Goal: Information Seeking & Learning: Compare options

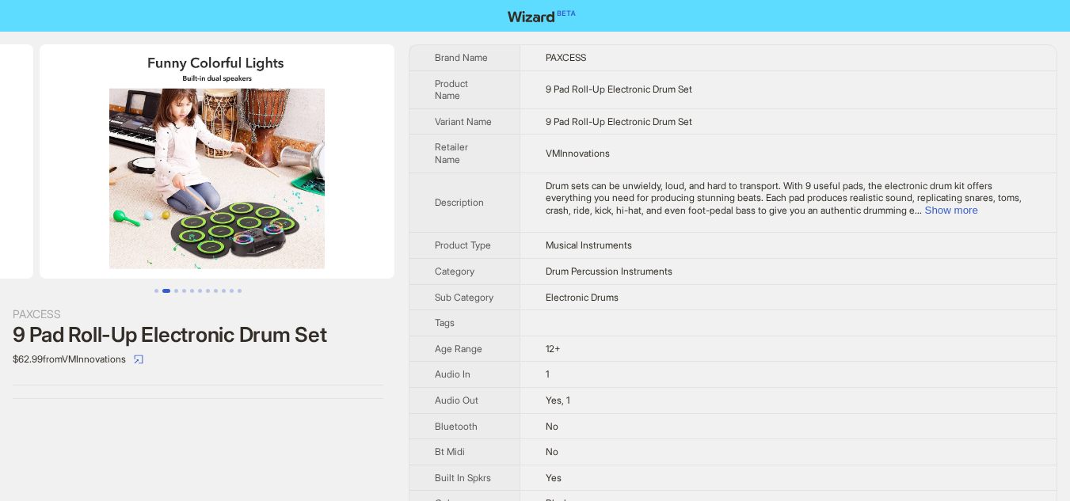
drag, startPoint x: 349, startPoint y: 177, endPoint x: 119, endPoint y: 173, distance: 230.5
click at [120, 173] on ul at bounding box center [198, 161] width 396 height 234
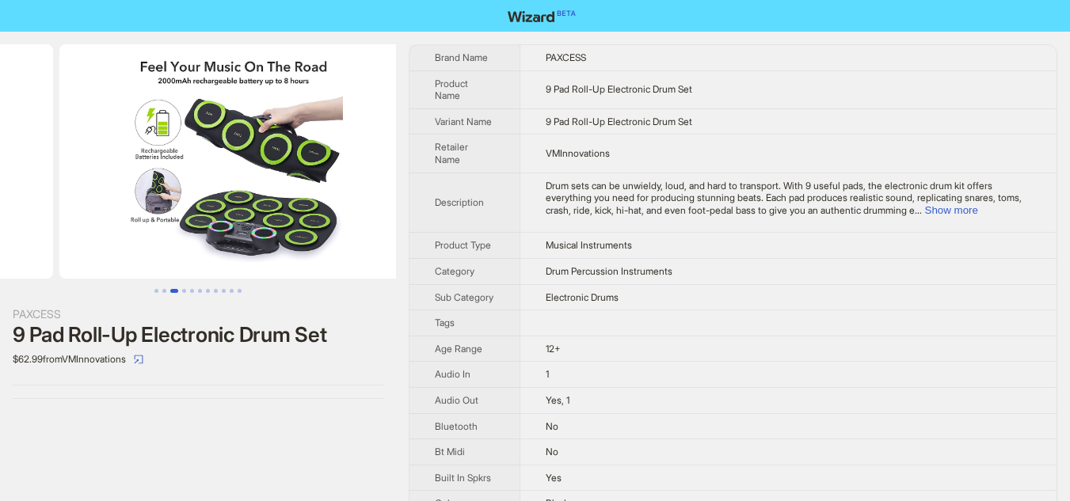
drag, startPoint x: 302, startPoint y: 199, endPoint x: 87, endPoint y: 199, distance: 214.6
click at [87, 199] on ul at bounding box center [198, 161] width 396 height 234
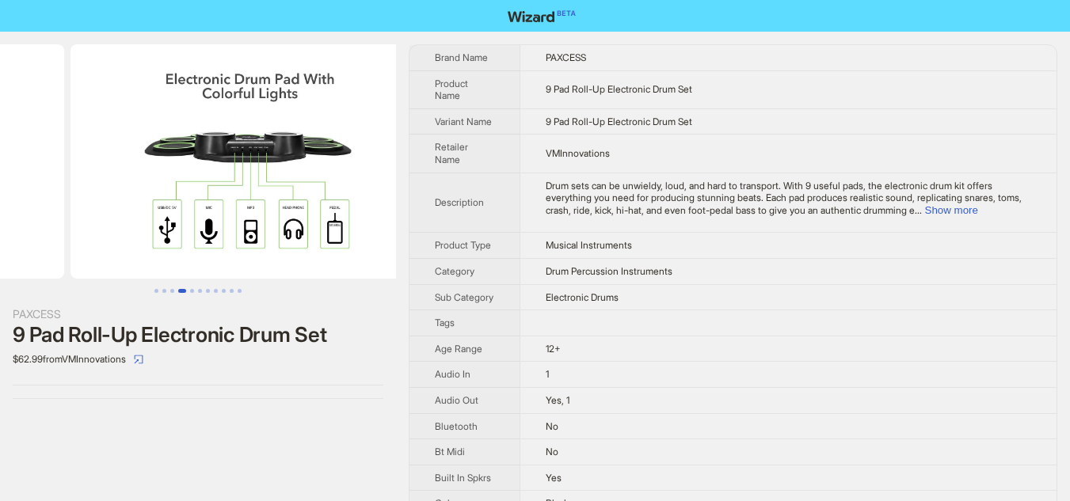
drag, startPoint x: 269, startPoint y: 189, endPoint x: 61, endPoint y: 172, distance: 208.2
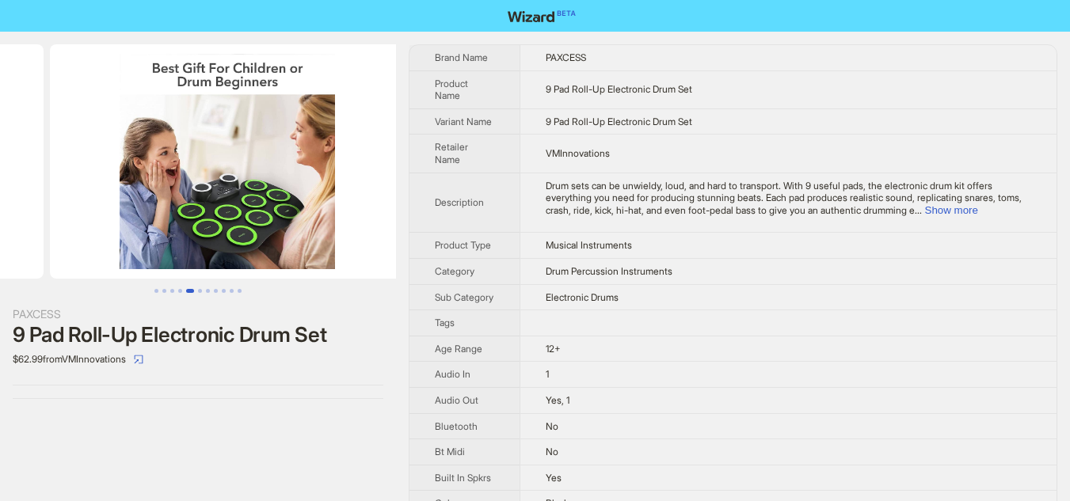
drag, startPoint x: 318, startPoint y: 234, endPoint x: 92, endPoint y: 233, distance: 226.5
click at [95, 234] on ul at bounding box center [198, 161] width 396 height 234
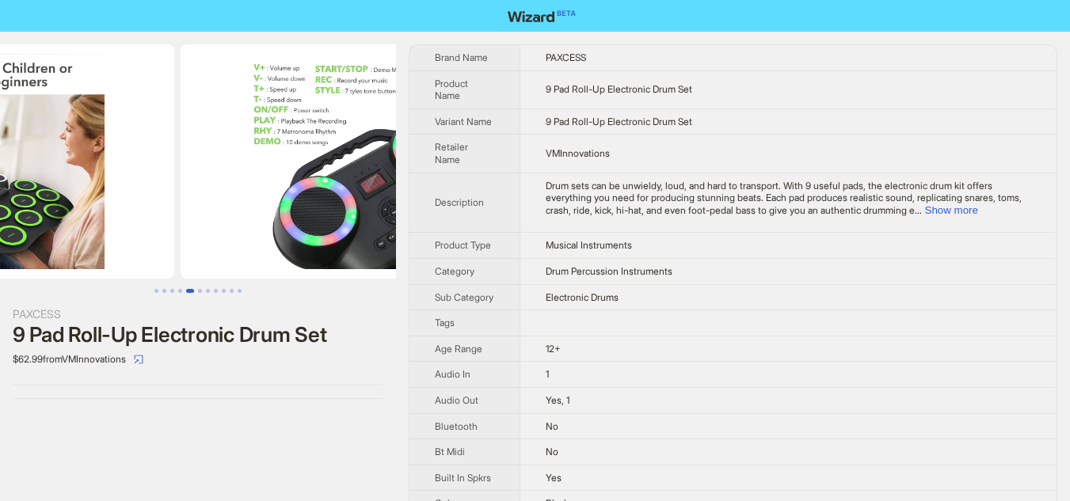
drag, startPoint x: 263, startPoint y: 228, endPoint x: 74, endPoint y: 201, distance: 190.4
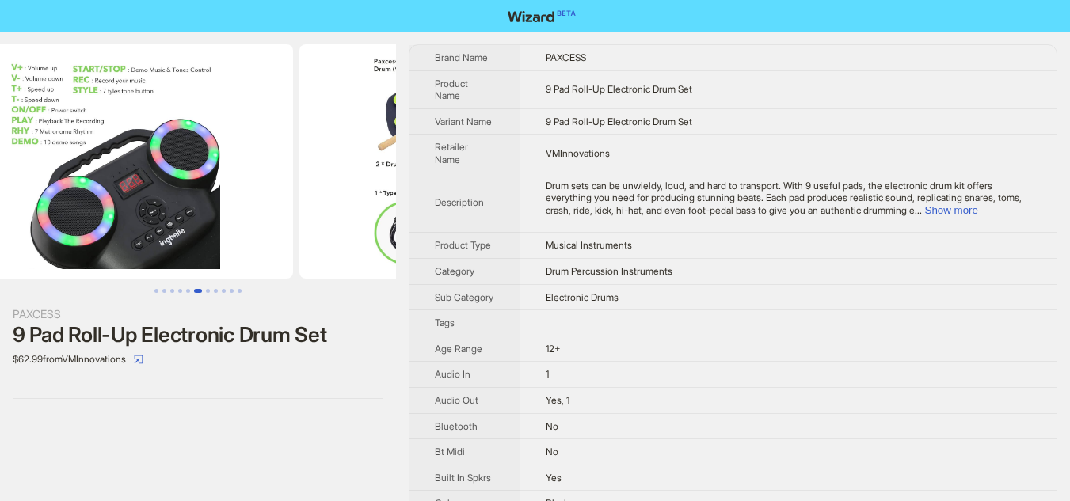
scroll to position [0, 1903]
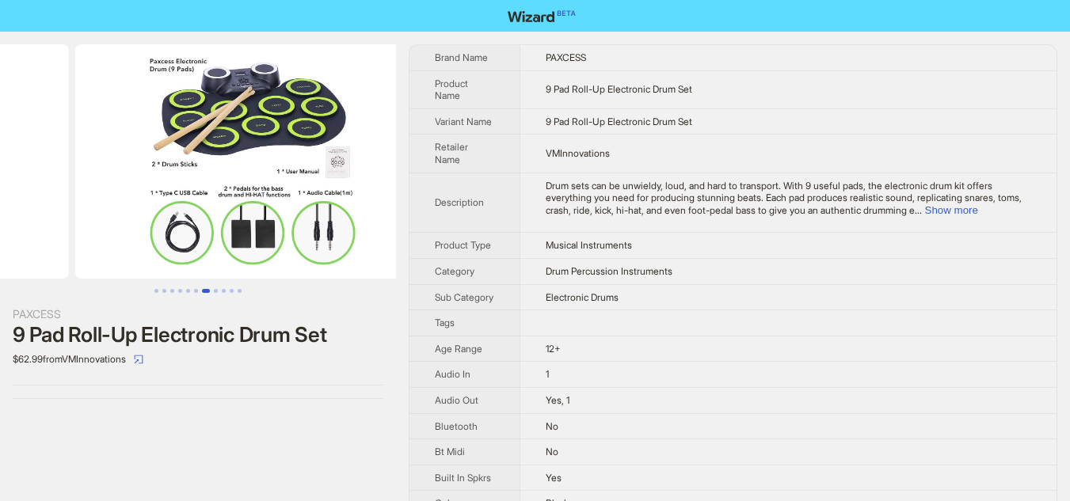
drag, startPoint x: 242, startPoint y: 217, endPoint x: 36, endPoint y: 207, distance: 205.4
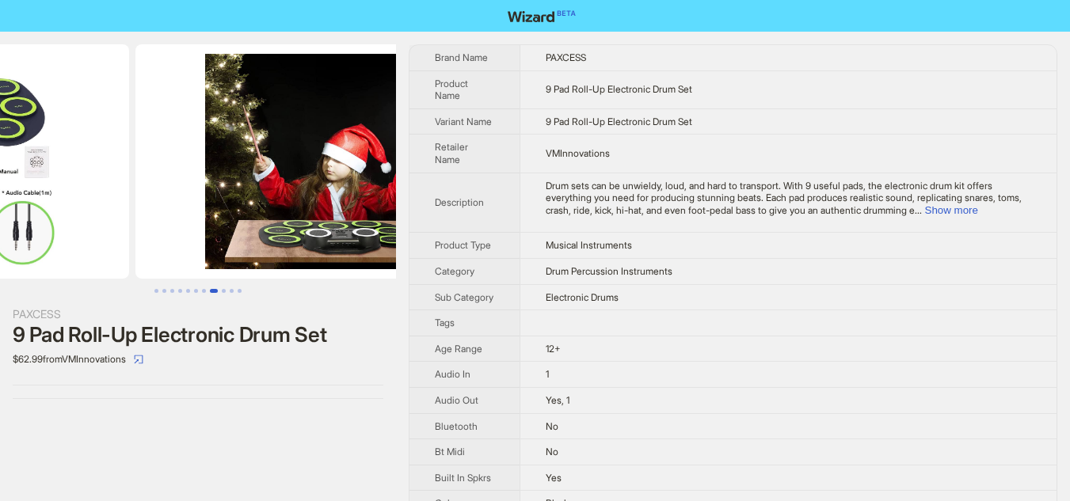
drag, startPoint x: 246, startPoint y: 224, endPoint x: 74, endPoint y: 224, distance: 172.7
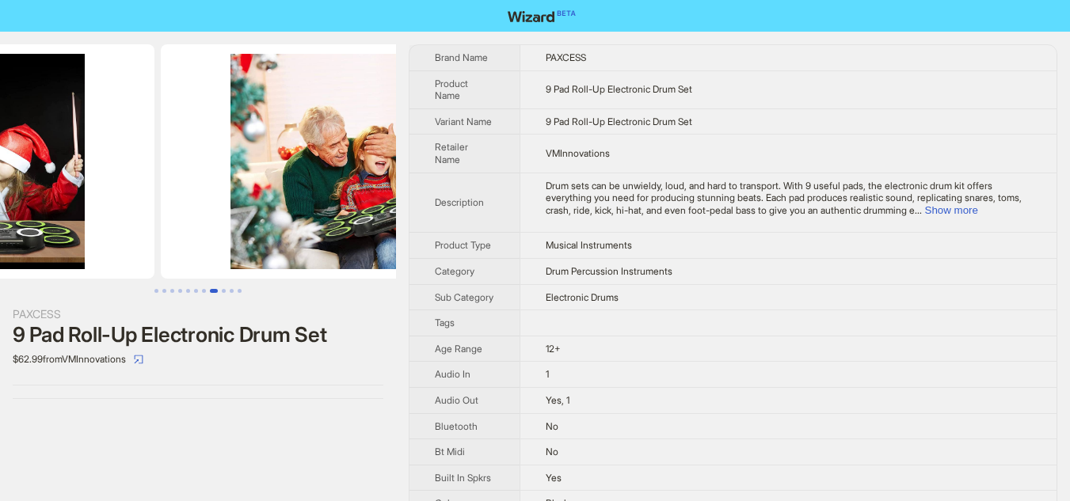
drag, startPoint x: 224, startPoint y: 223, endPoint x: 63, endPoint y: 209, distance: 162.2
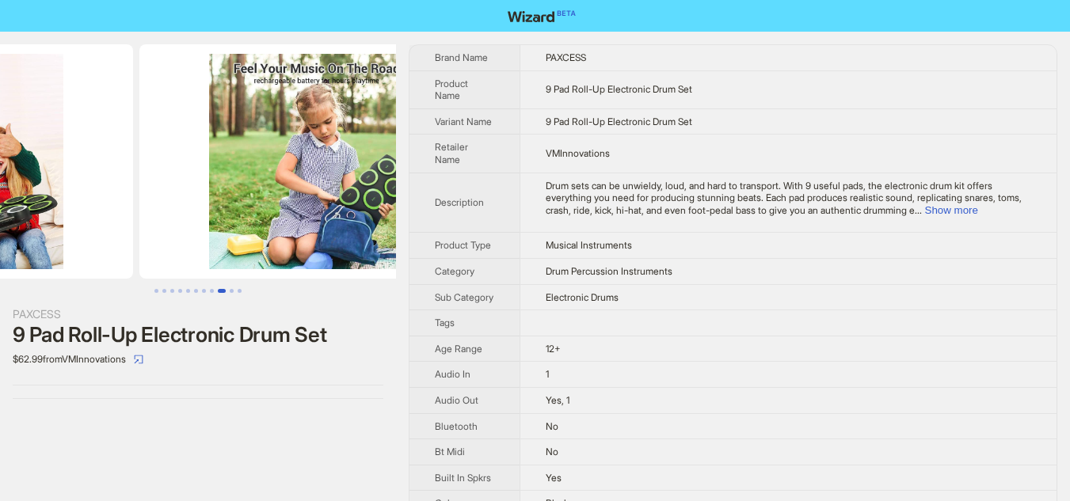
drag, startPoint x: 240, startPoint y: 225, endPoint x: 58, endPoint y: 204, distance: 183.3
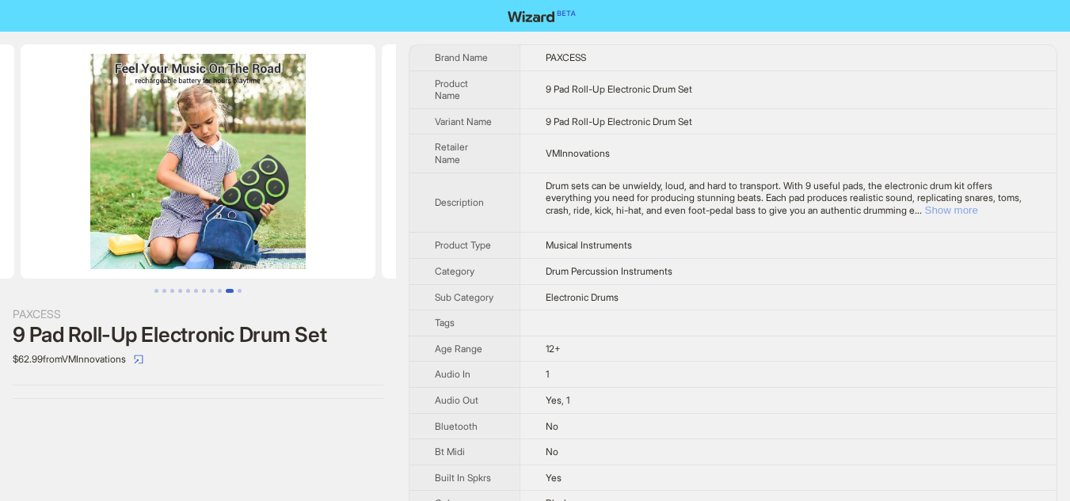
click at [978, 208] on button "Show more" at bounding box center [951, 210] width 53 height 12
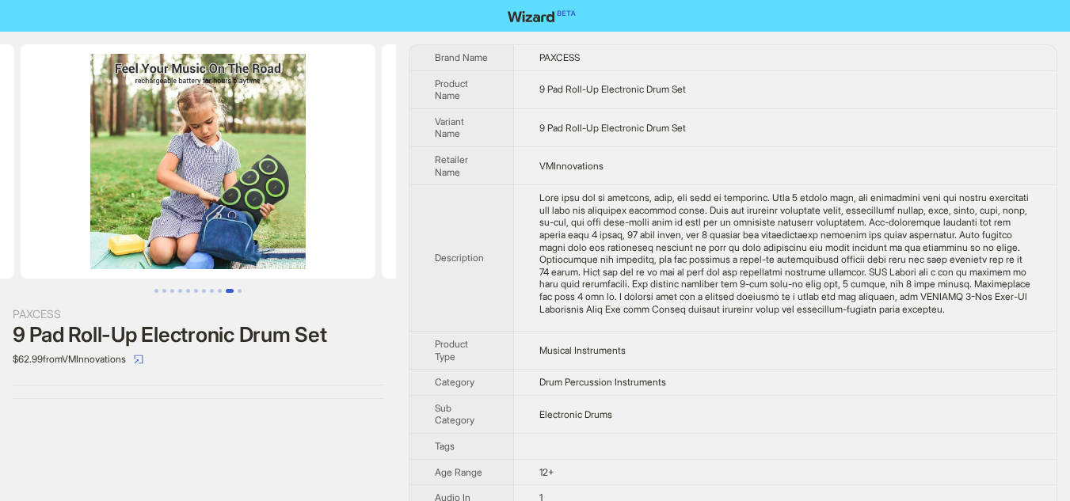
click at [368, 356] on div "$62.99 from VMInnovations" at bounding box center [198, 359] width 371 height 25
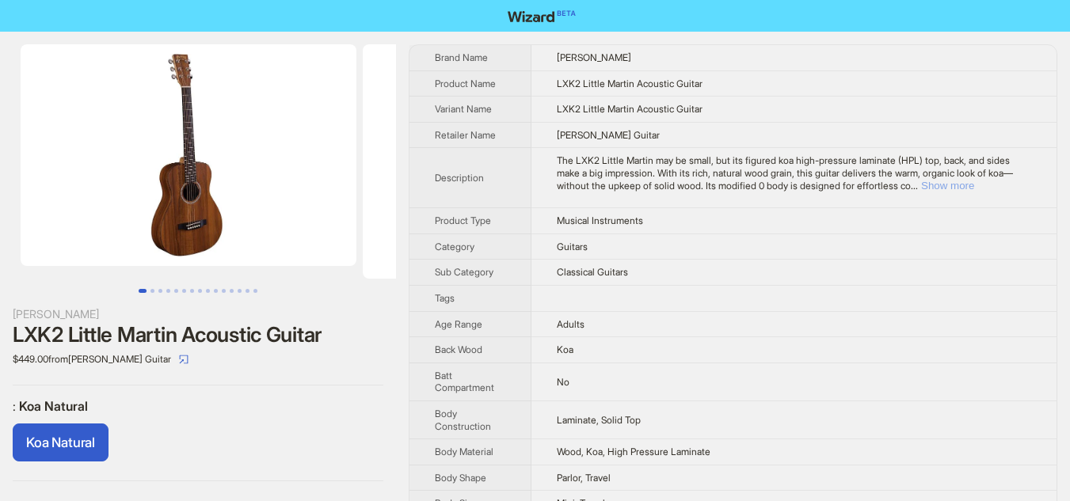
click at [974, 186] on button "Show more" at bounding box center [947, 186] width 53 height 12
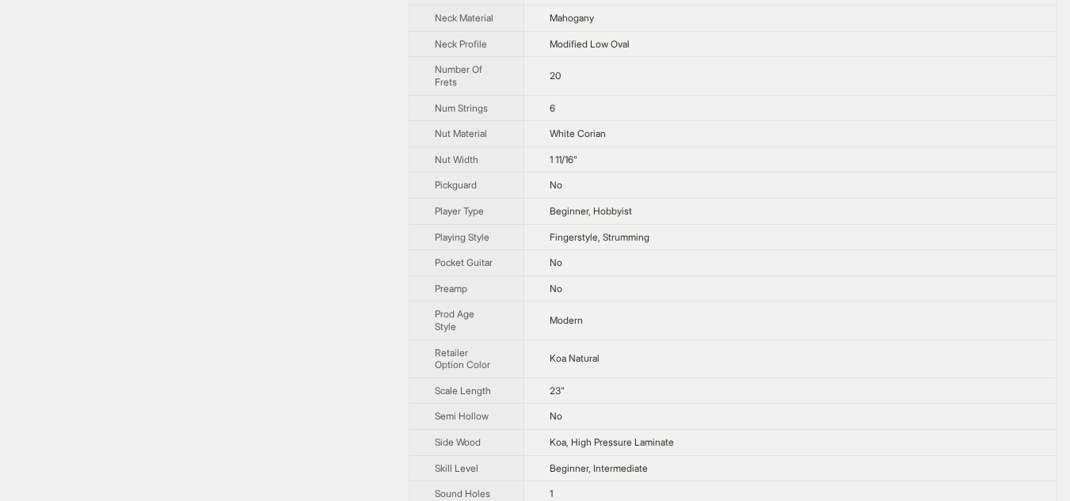
scroll to position [1188, 0]
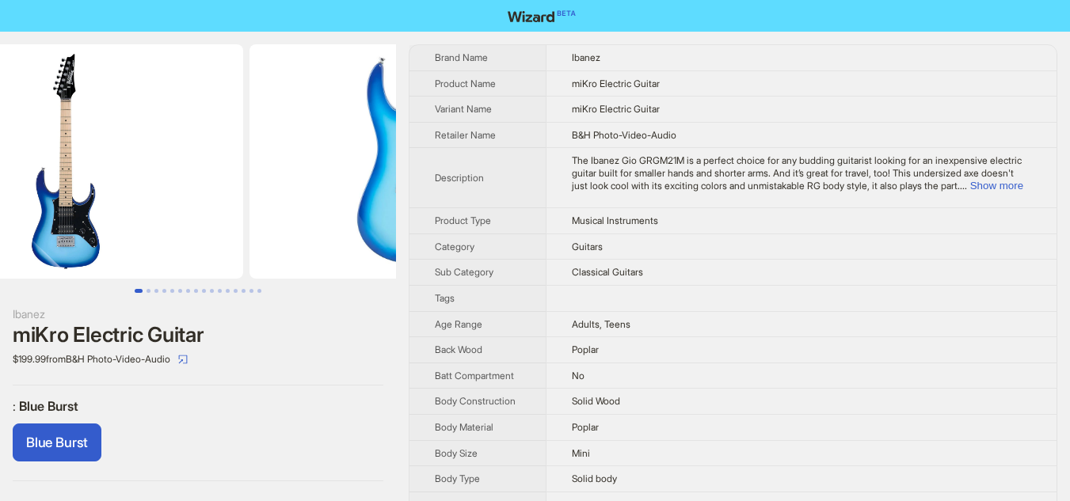
scroll to position [0, 163]
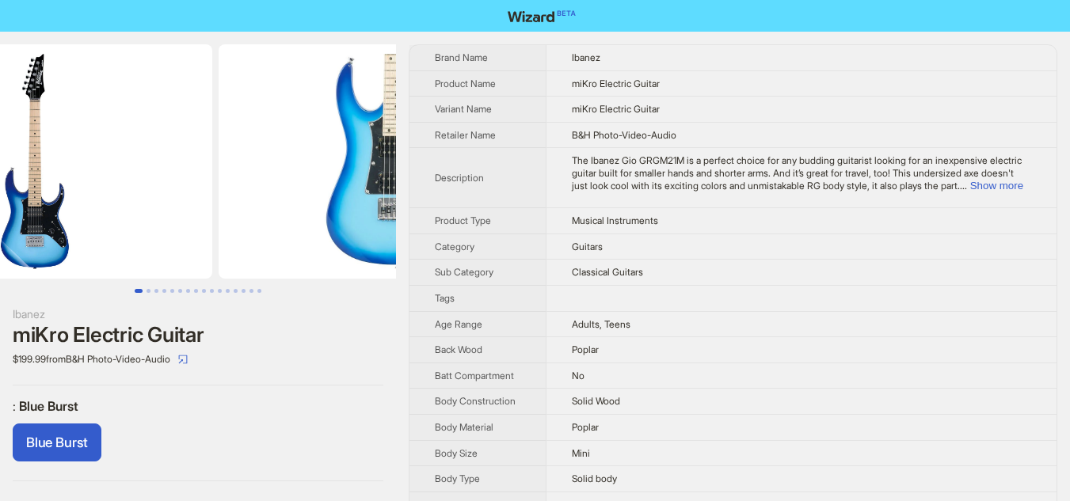
drag, startPoint x: 324, startPoint y: 187, endPoint x: 214, endPoint y: 186, distance: 110.1
click at [214, 186] on li at bounding box center [26, 161] width 379 height 234
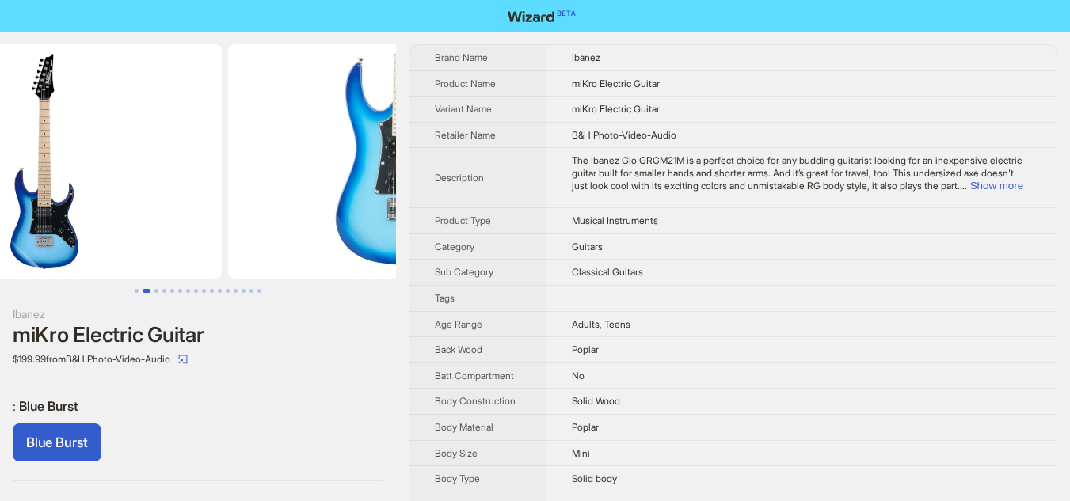
drag, startPoint x: 285, startPoint y: 186, endPoint x: 153, endPoint y: 187, distance: 132.3
click at [154, 187] on img at bounding box center [44, 161] width 355 height 234
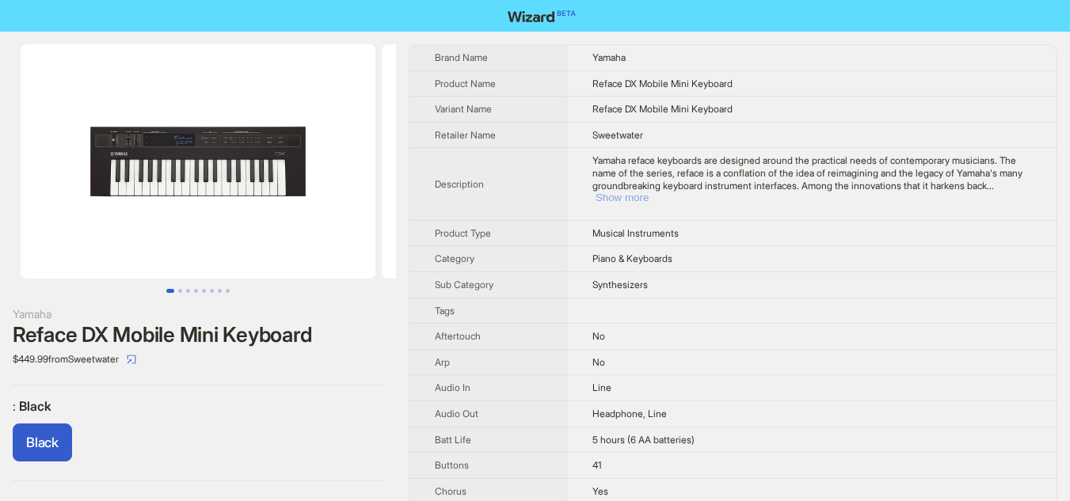
click at [649, 192] on button "Show more" at bounding box center [622, 198] width 53 height 12
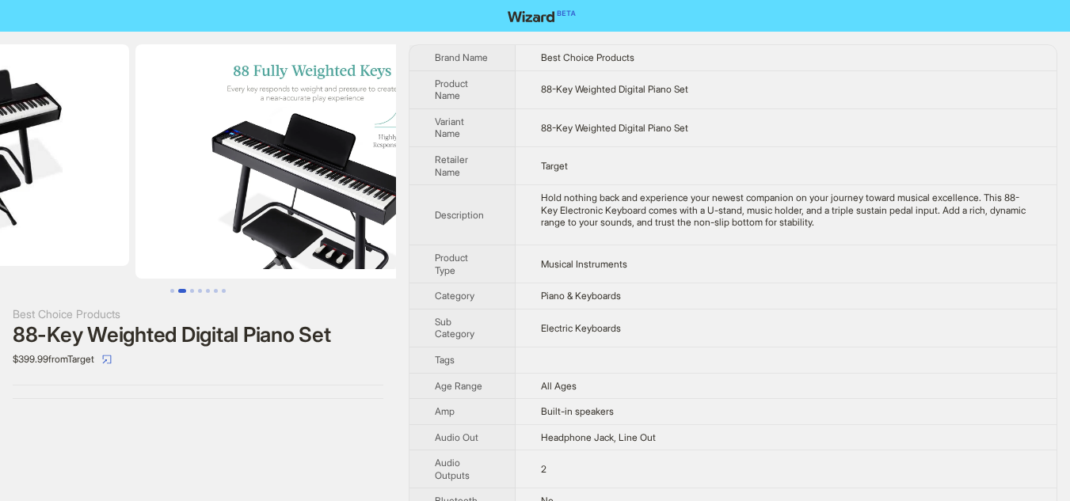
drag, startPoint x: 356, startPoint y: 224, endPoint x: 204, endPoint y: 206, distance: 152.4
click at [204, 206] on ul at bounding box center [198, 161] width 396 height 234
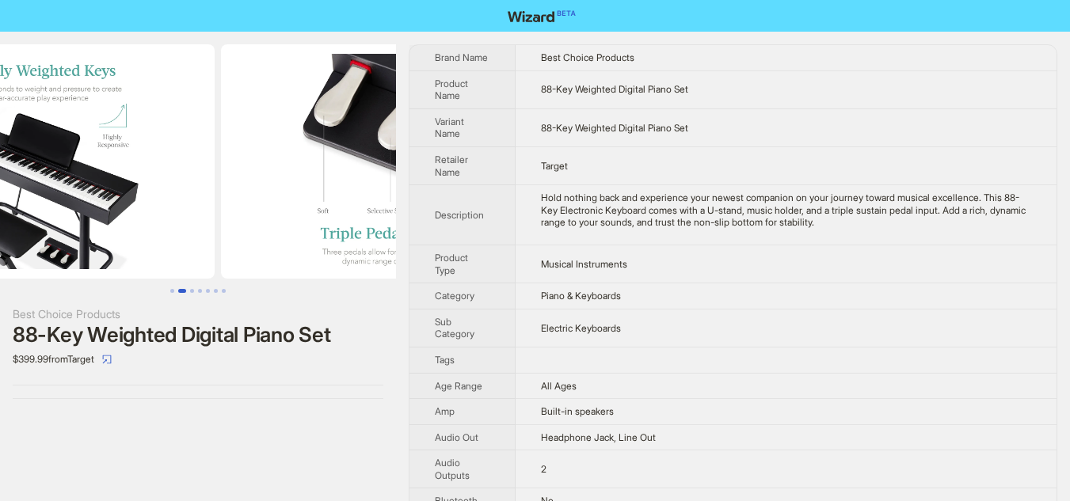
drag, startPoint x: 347, startPoint y: 218, endPoint x: 240, endPoint y: 208, distance: 107.3
click at [240, 208] on ul at bounding box center [198, 161] width 396 height 234
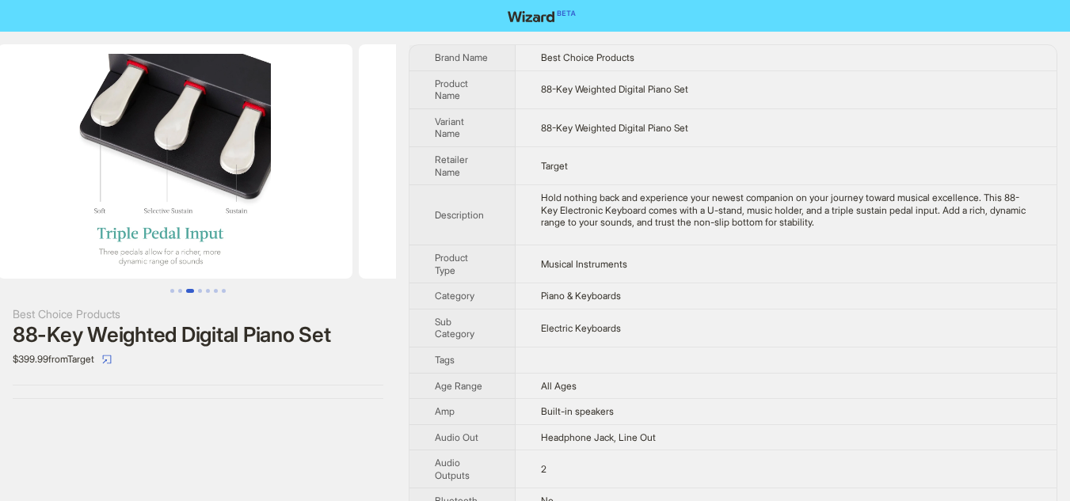
drag, startPoint x: 296, startPoint y: 213, endPoint x: 34, endPoint y: 187, distance: 263.5
click at [35, 187] on ul at bounding box center [198, 161] width 396 height 234
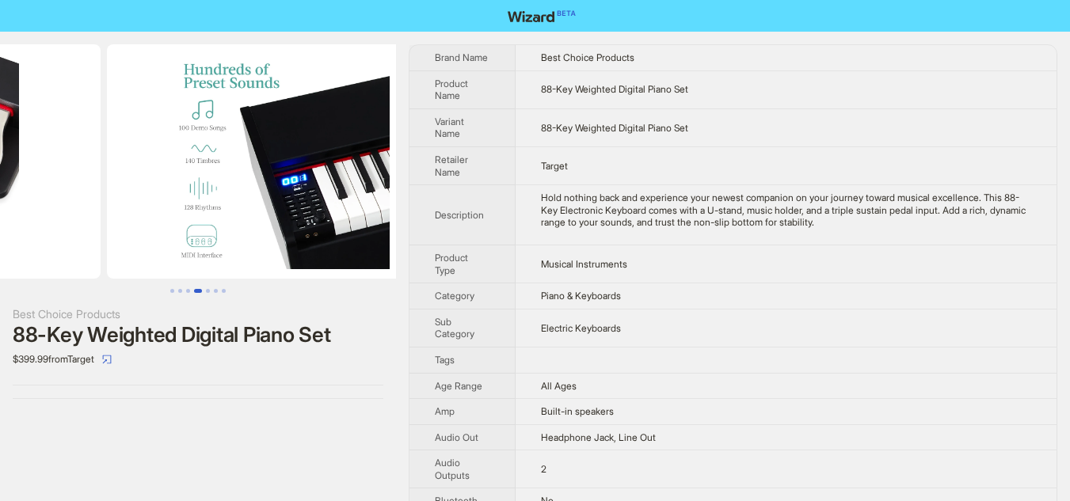
drag, startPoint x: 268, startPoint y: 216, endPoint x: 63, endPoint y: 204, distance: 204.7
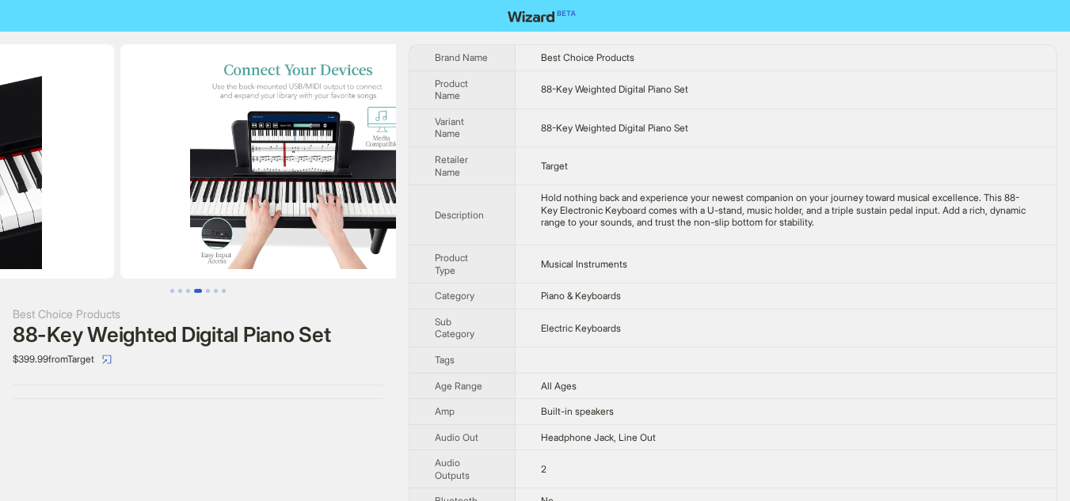
drag, startPoint x: 242, startPoint y: 223, endPoint x: 51, endPoint y: 212, distance: 191.2
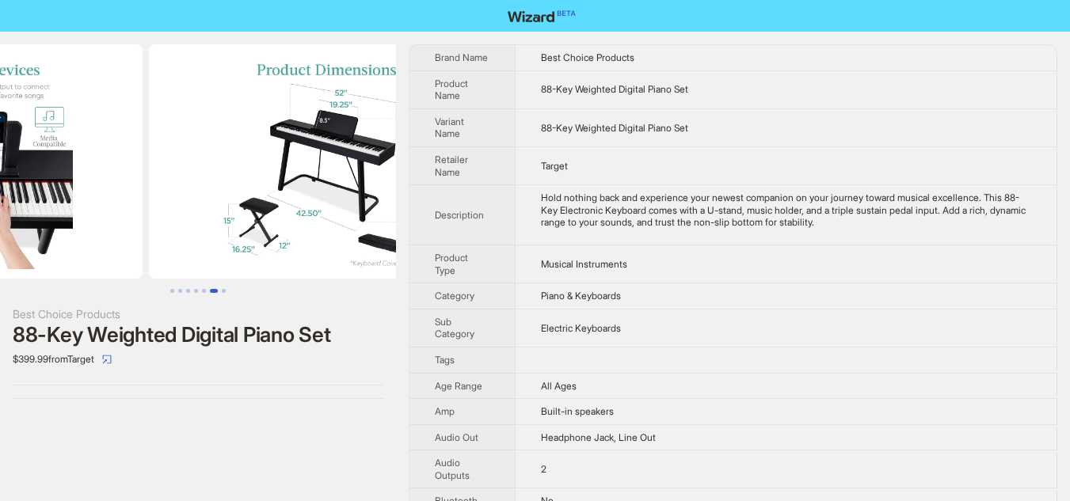
scroll to position [0, 1787]
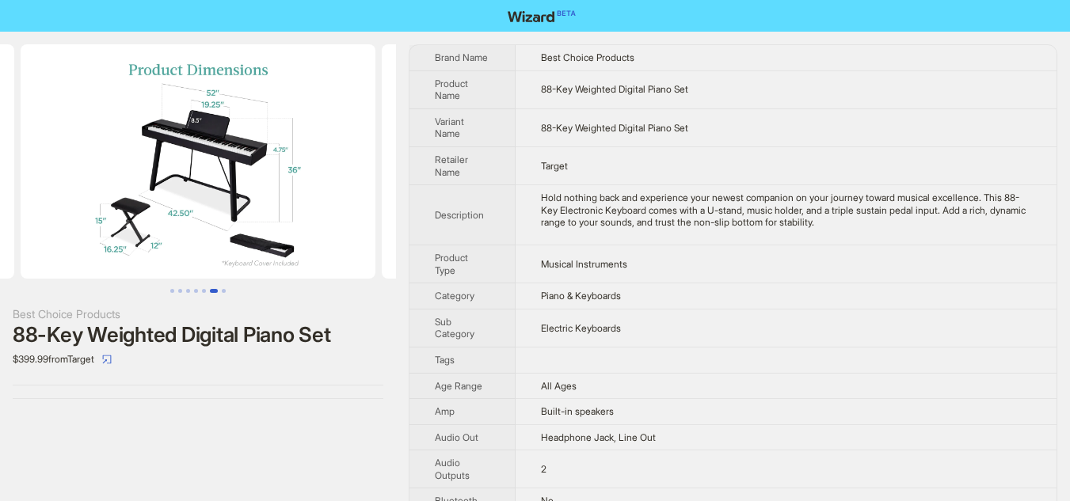
drag, startPoint x: 241, startPoint y: 214, endPoint x: 0, endPoint y: 187, distance: 242.3
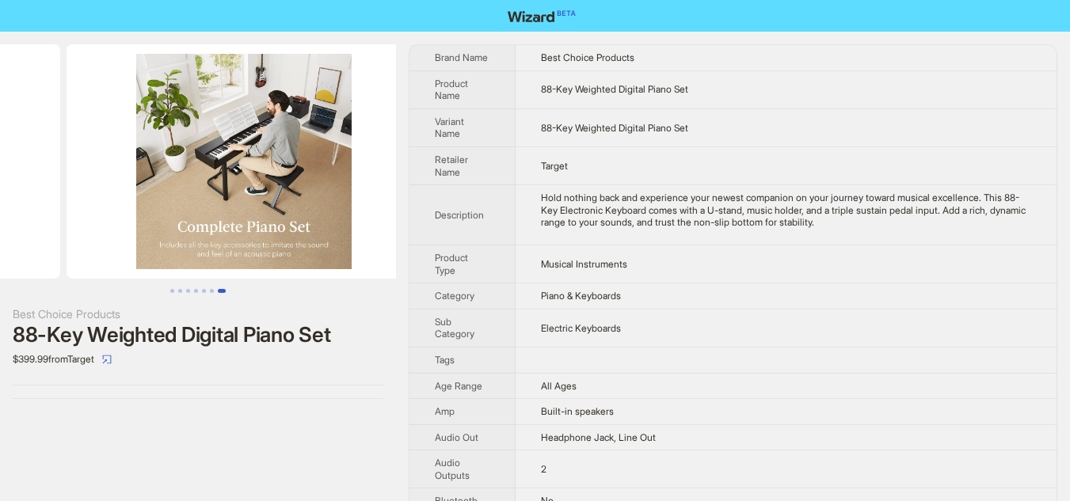
drag, startPoint x: 223, startPoint y: 192, endPoint x: 0, endPoint y: 173, distance: 224.2
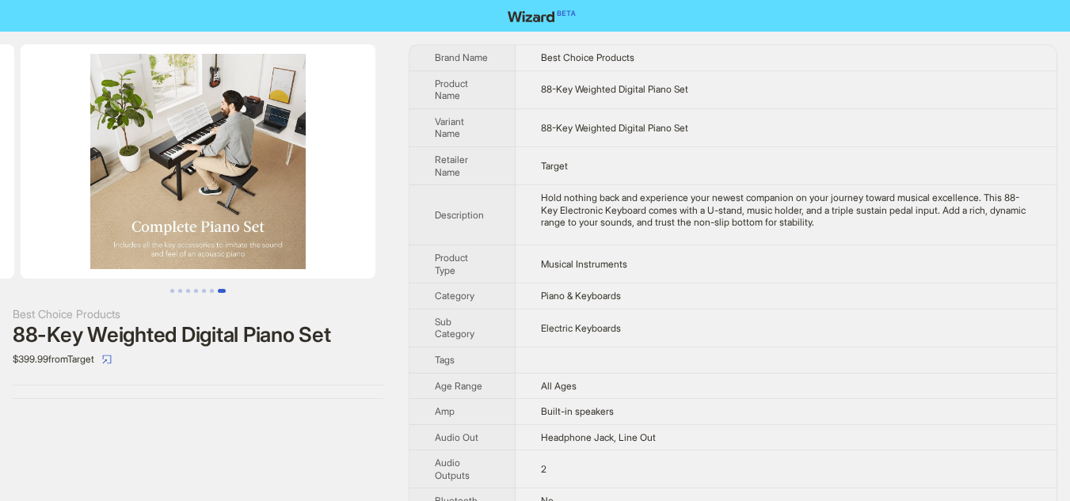
drag, startPoint x: 177, startPoint y: 187, endPoint x: 11, endPoint y: 189, distance: 165.5
click at [13, 189] on ul at bounding box center [198, 161] width 396 height 234
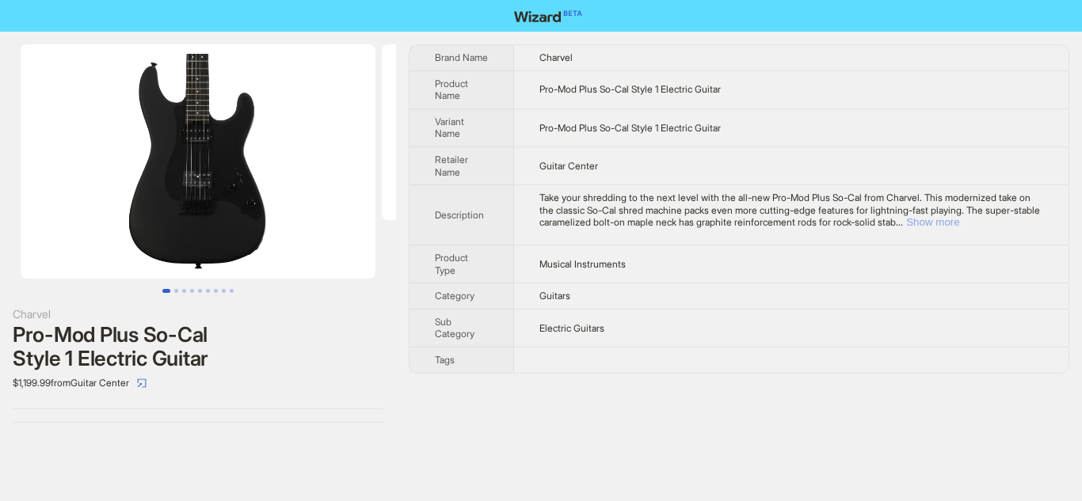
click at [959, 219] on button "Show more" at bounding box center [932, 222] width 53 height 12
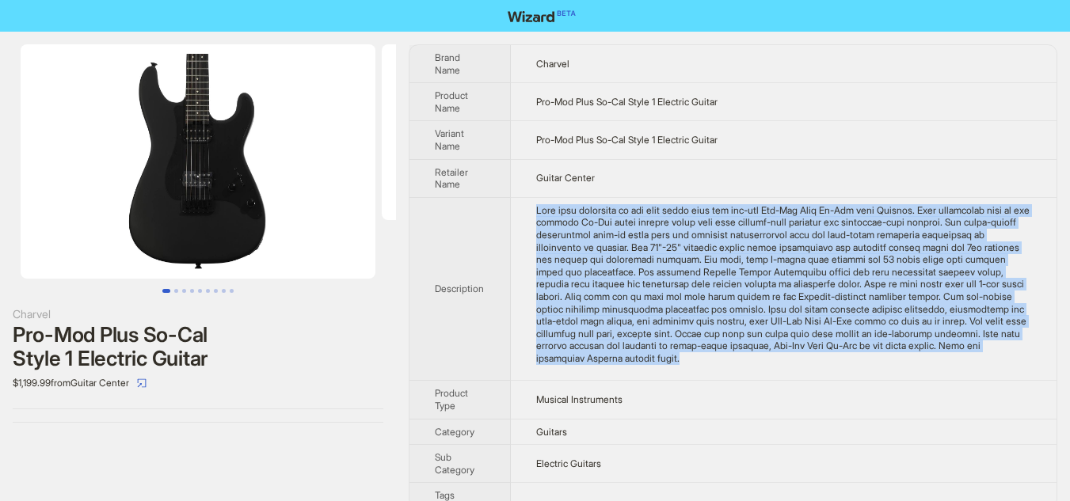
drag, startPoint x: 538, startPoint y: 211, endPoint x: 918, endPoint y: 371, distance: 412.5
click at [918, 371] on td at bounding box center [784, 289] width 546 height 184
copy div "Take your shredding to the next level with the all-new Pro-Mod Plus So-Cal from…"
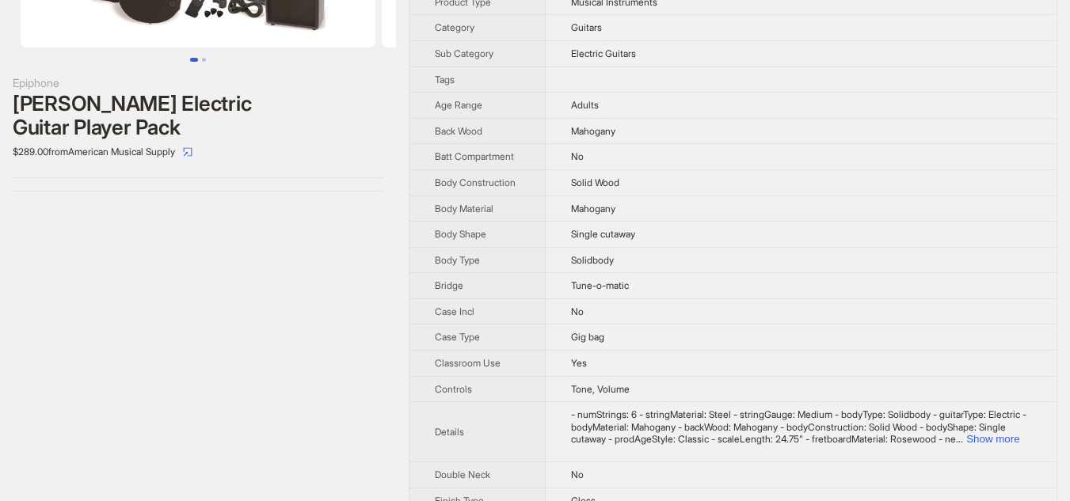
scroll to position [205, 0]
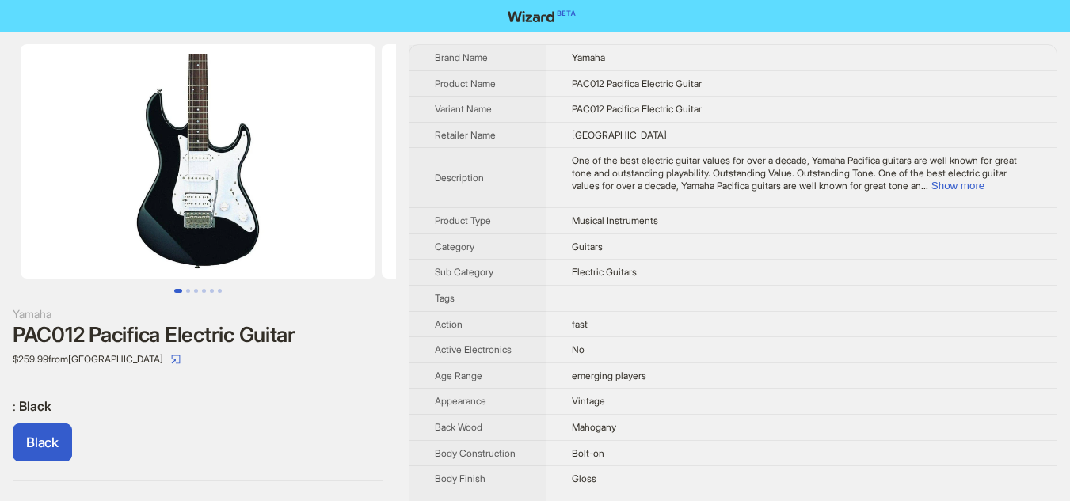
scroll to position [0, 143]
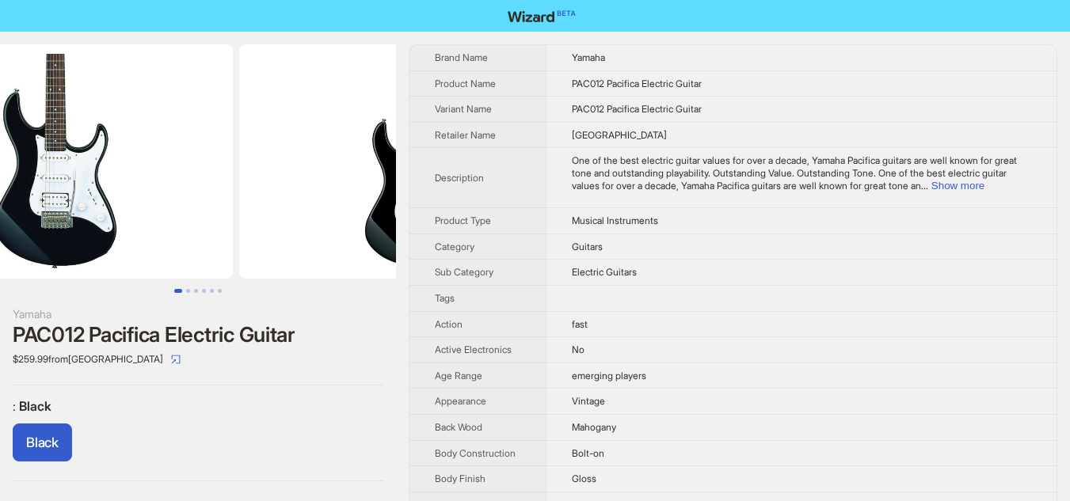
drag, startPoint x: 287, startPoint y: 223, endPoint x: 173, endPoint y: 213, distance: 113.7
click at [173, 213] on img at bounding box center [55, 161] width 355 height 234
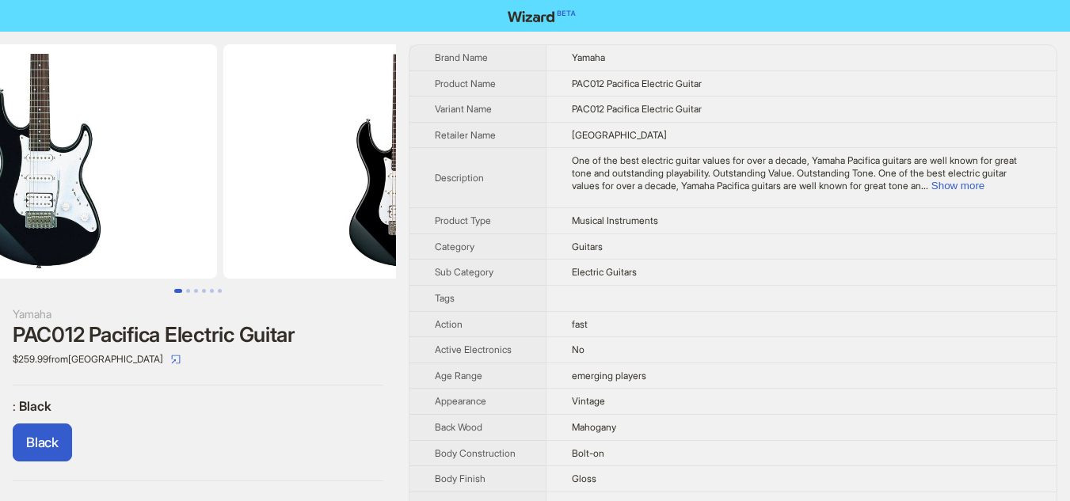
drag, startPoint x: 259, startPoint y: 210, endPoint x: 96, endPoint y: 195, distance: 163.9
click at [109, 196] on img at bounding box center [39, 161] width 355 height 234
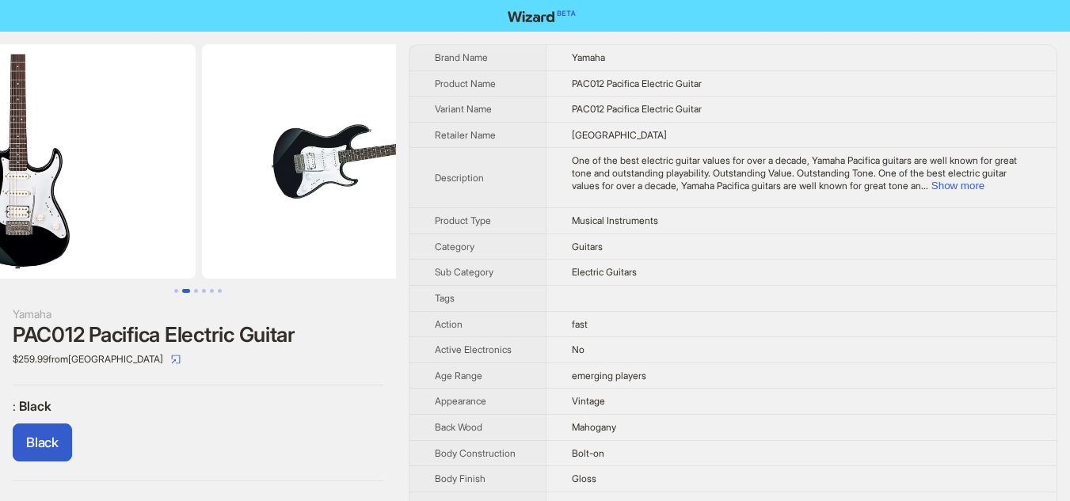
drag, startPoint x: 247, startPoint y: 195, endPoint x: 110, endPoint y: 196, distance: 137.0
click at [110, 196] on img at bounding box center [18, 161] width 355 height 234
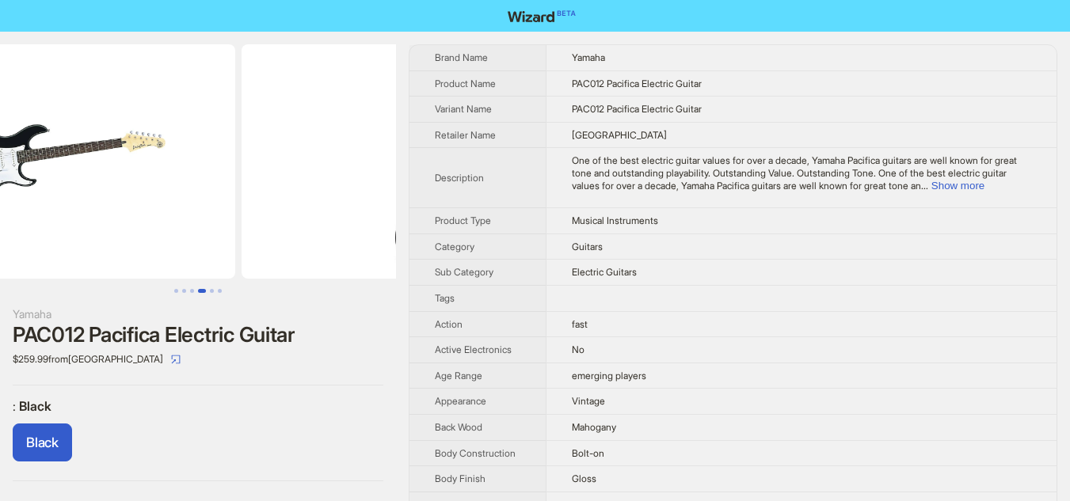
drag, startPoint x: 261, startPoint y: 185, endPoint x: 120, endPoint y: 185, distance: 140.2
click at [120, 185] on img at bounding box center [57, 161] width 355 height 234
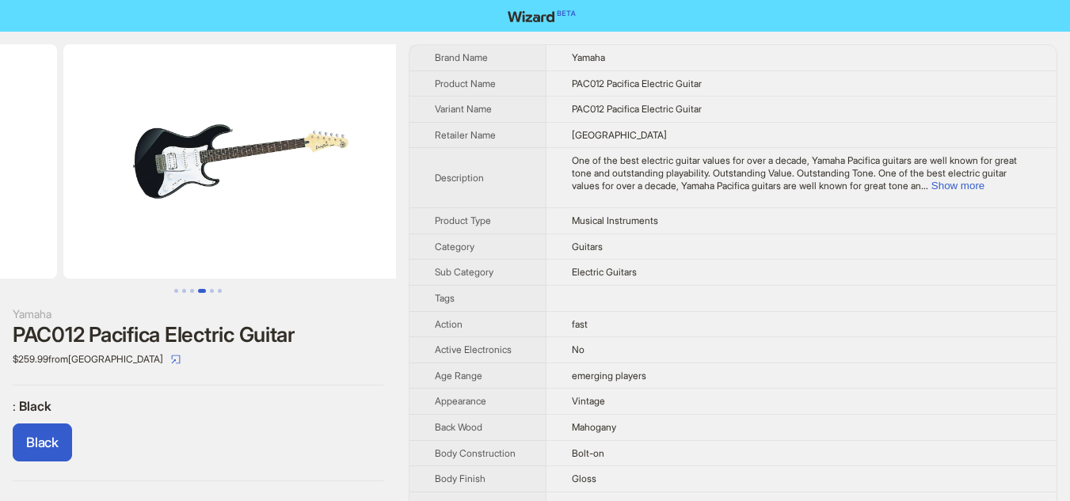
drag, startPoint x: 120, startPoint y: 185, endPoint x: 390, endPoint y: 185, distance: 269.3
click at [390, 185] on ul at bounding box center [198, 161] width 396 height 234
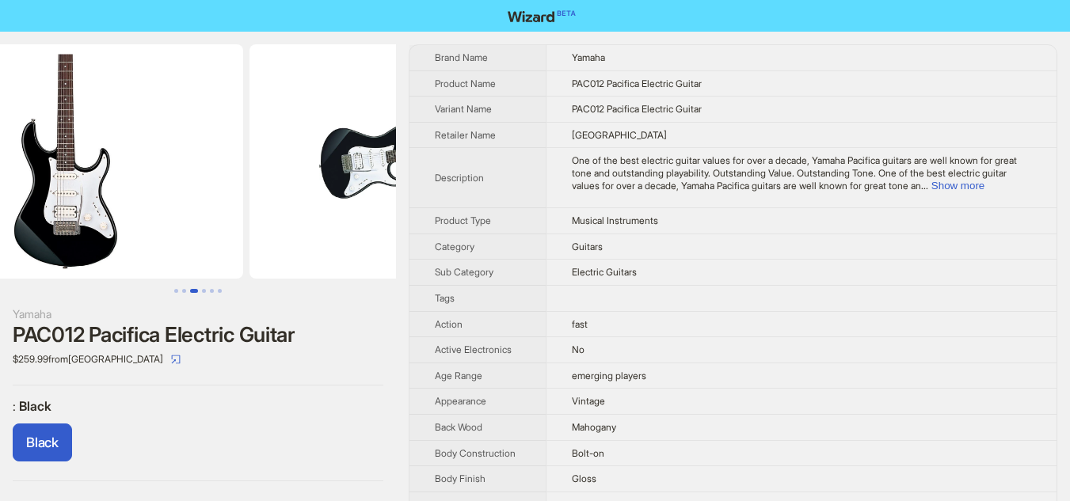
drag, startPoint x: 162, startPoint y: 196, endPoint x: 314, endPoint y: 199, distance: 152.9
click at [314, 199] on img at bounding box center [426, 161] width 355 height 234
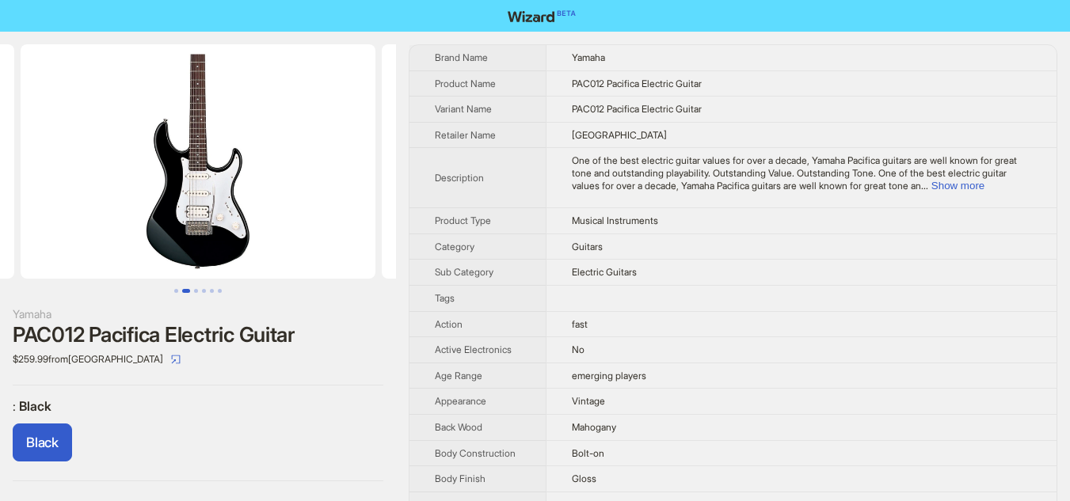
scroll to position [0, 138]
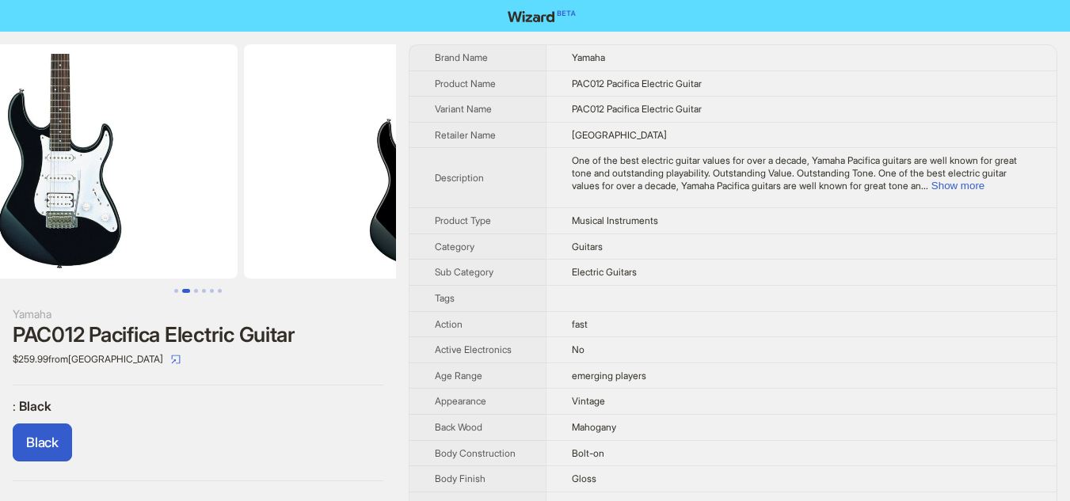
drag, startPoint x: 150, startPoint y: 211, endPoint x: 307, endPoint y: 211, distance: 156.8
click at [307, 211] on img at bounding box center [421, 161] width 355 height 234
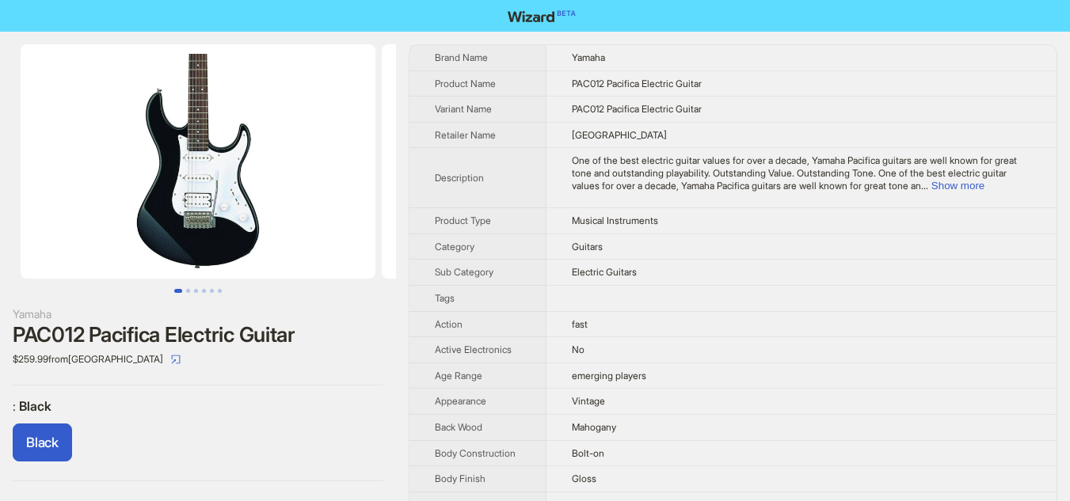
drag, startPoint x: 168, startPoint y: 211, endPoint x: 275, endPoint y: 207, distance: 107.0
click at [275, 207] on img at bounding box center [198, 161] width 355 height 234
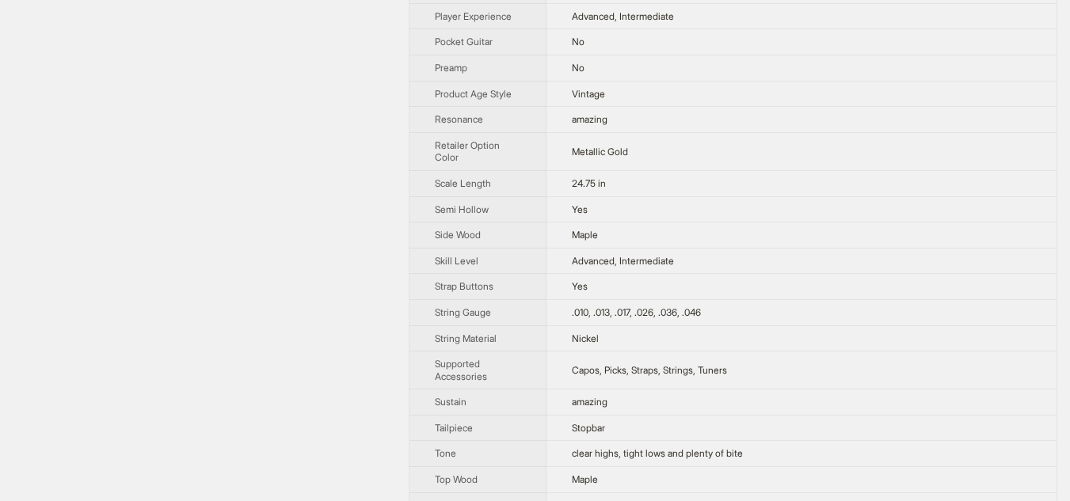
scroll to position [179, 0]
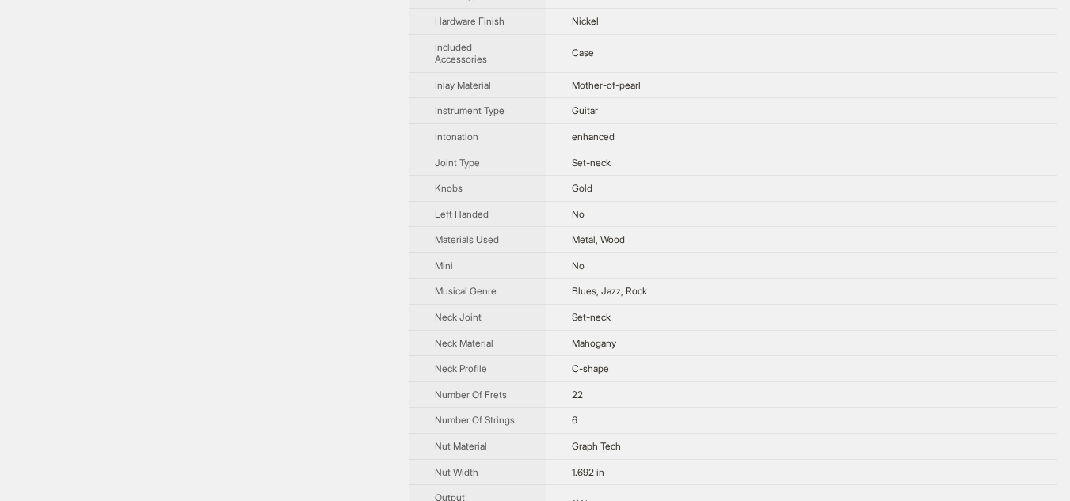
scroll to position [84, 0]
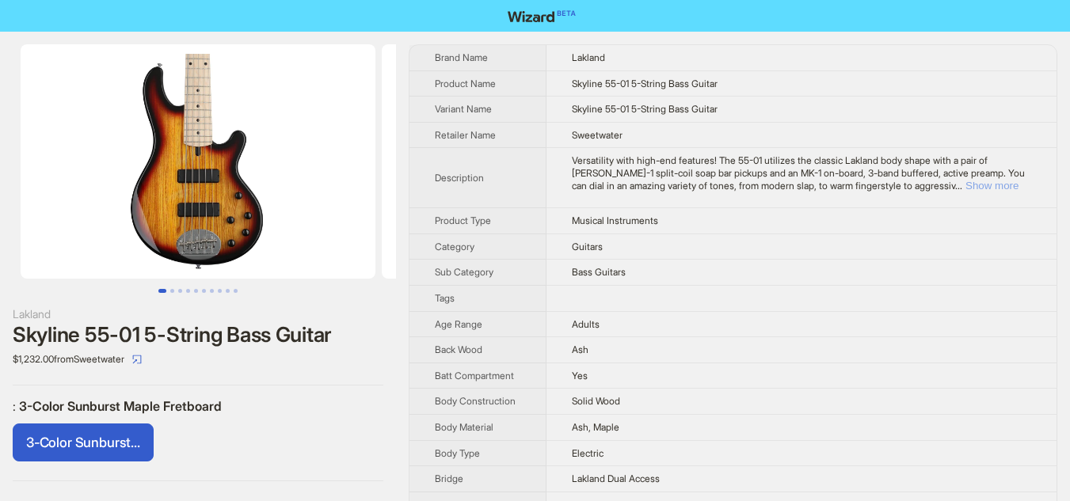
click at [1009, 186] on button "Show more" at bounding box center [992, 186] width 53 height 12
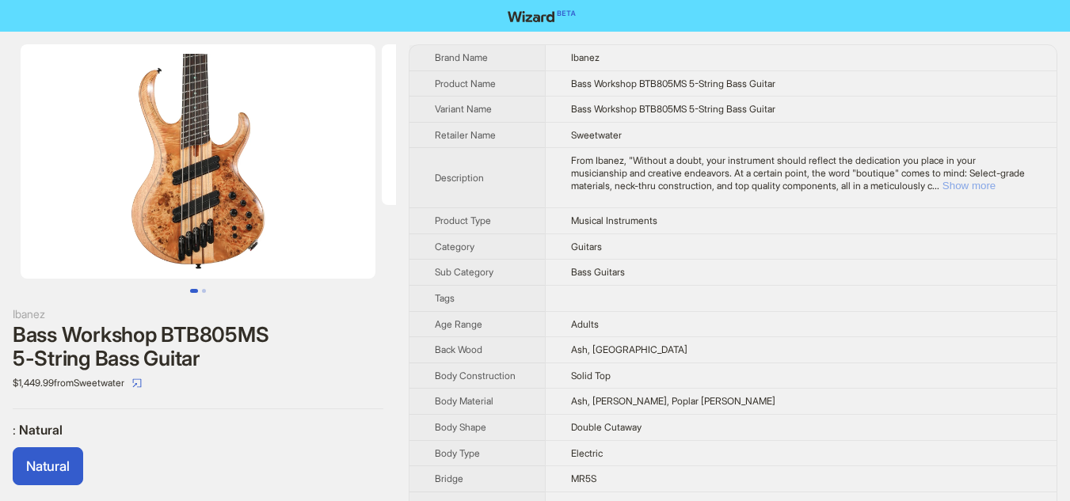
click at [996, 187] on button "Show more" at bounding box center [969, 186] width 53 height 12
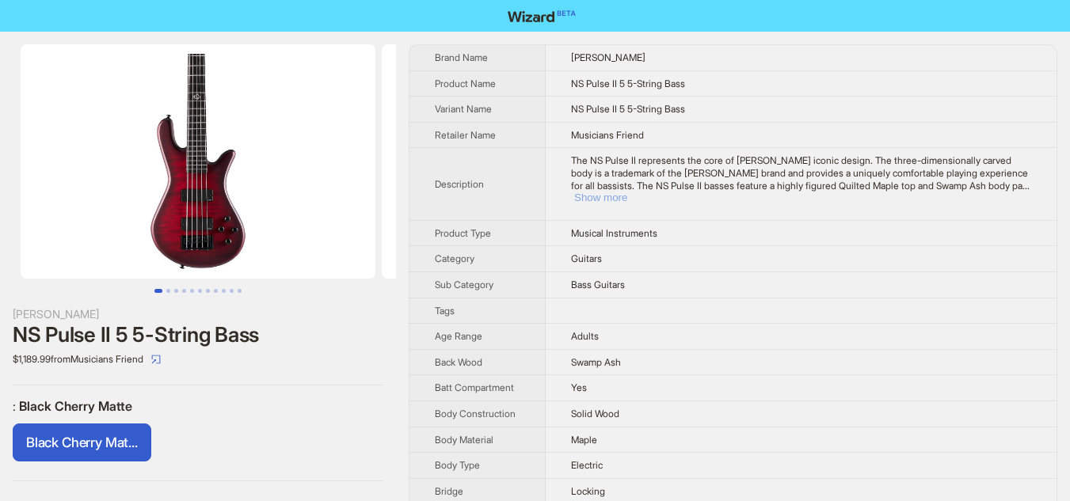
click at [627, 192] on button "Show more" at bounding box center [600, 198] width 53 height 12
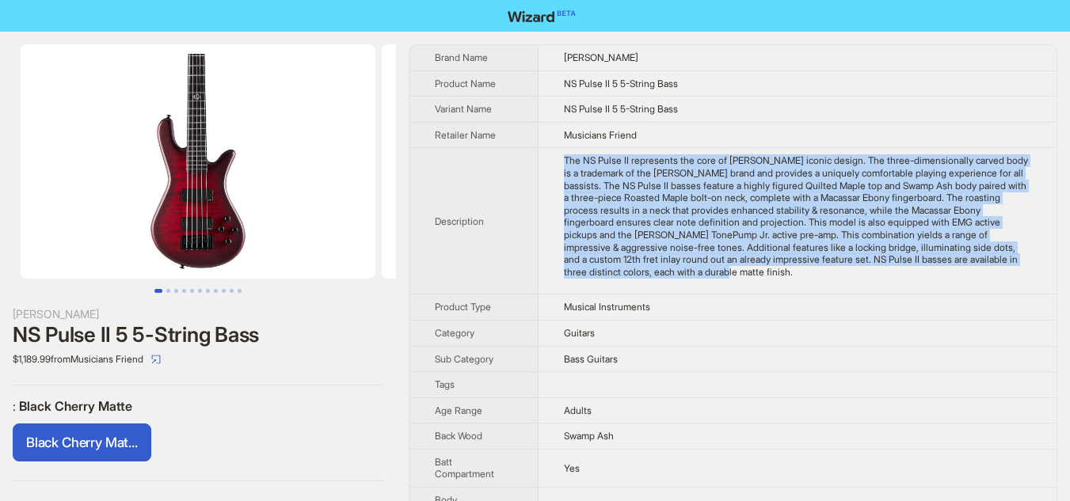
drag, startPoint x: 547, startPoint y: 158, endPoint x: 731, endPoint y: 276, distance: 218.4
click at [731, 276] on td "The NS Pulse II represents the core of [PERSON_NAME] iconic design. The three-d…" at bounding box center [798, 221] width 518 height 147
drag, startPoint x: 428, startPoint y: 220, endPoint x: 738, endPoint y: 279, distance: 315.2
click at [738, 279] on tr "Description The NS Pulse II represents the core of Spector's iconic design. The…" at bounding box center [732, 221] width 647 height 147
copy tr "Description The NS Pulse II represents the core of Spector's iconic design. The…"
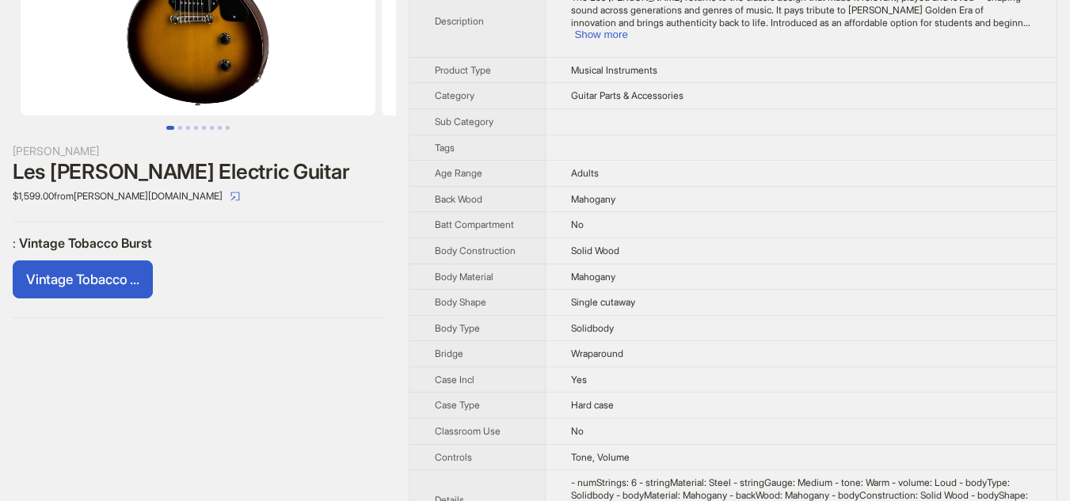
scroll to position [22, 0]
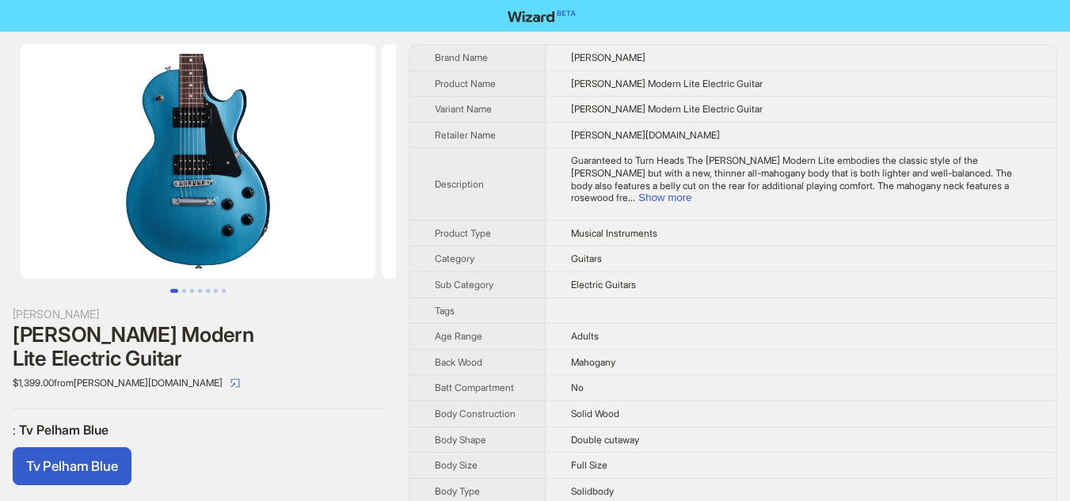
scroll to position [1414, 0]
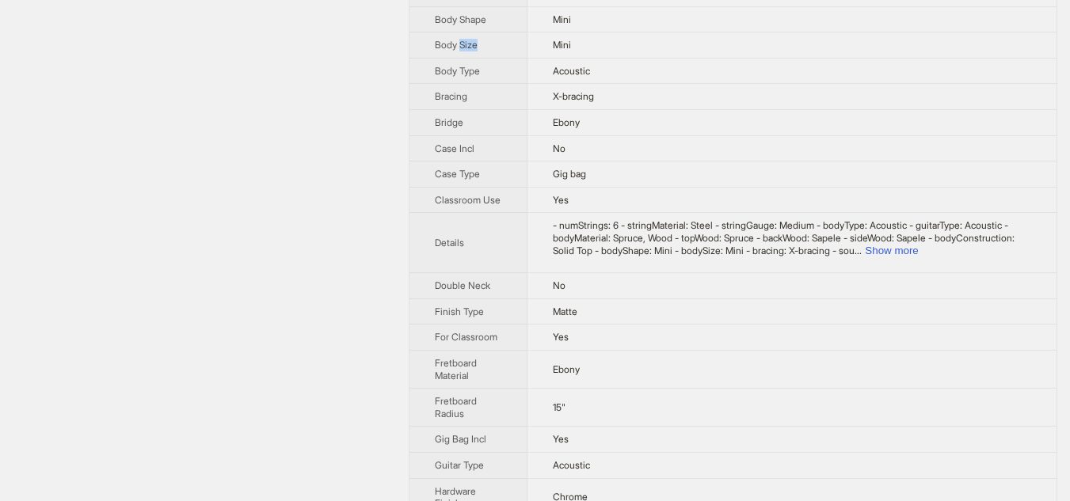
scroll to position [63, 0]
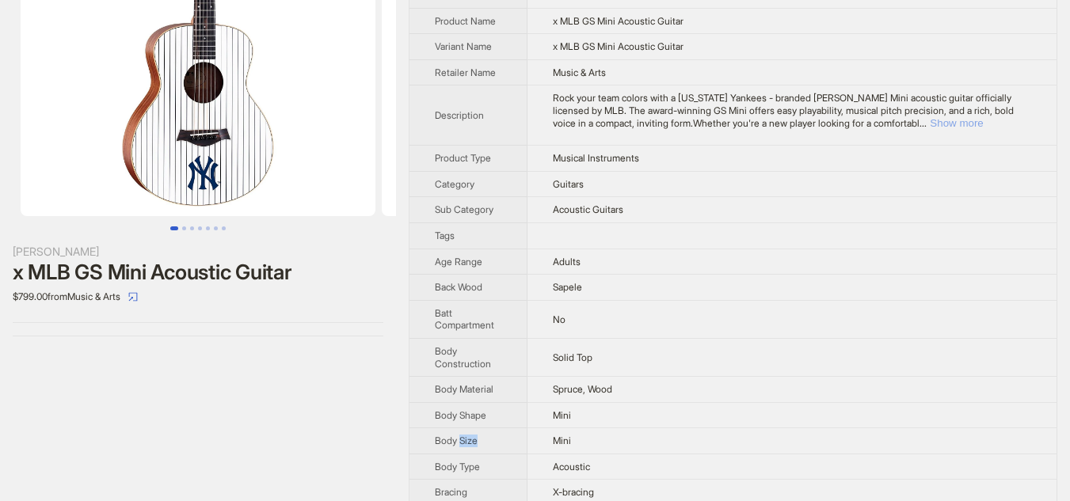
click at [983, 120] on button "Show more" at bounding box center [956, 123] width 53 height 12
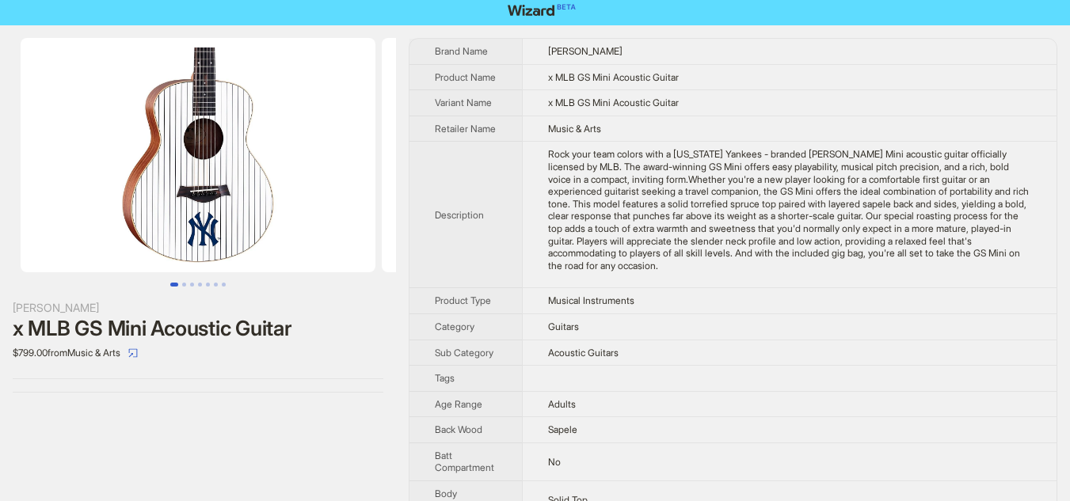
scroll to position [0, 0]
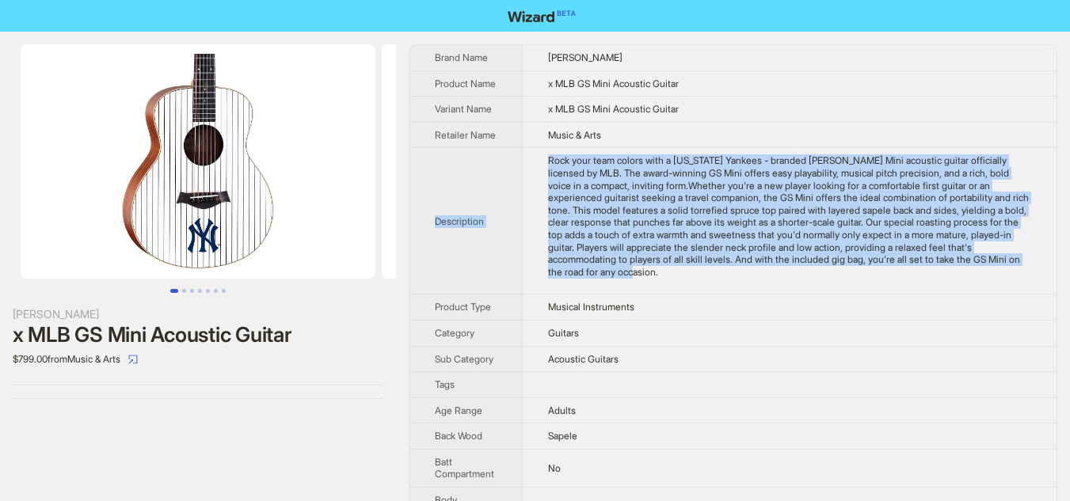
drag, startPoint x: 436, startPoint y: 234, endPoint x: 798, endPoint y: 284, distance: 366.3
click at [798, 284] on tr "Description Rock your team colors with a [US_STATE] Yankees - branded [PERSON_N…" at bounding box center [732, 221] width 647 height 147
copy tr "Description Rock your team colors with a [US_STATE] Yankees - branded [PERSON_N…"
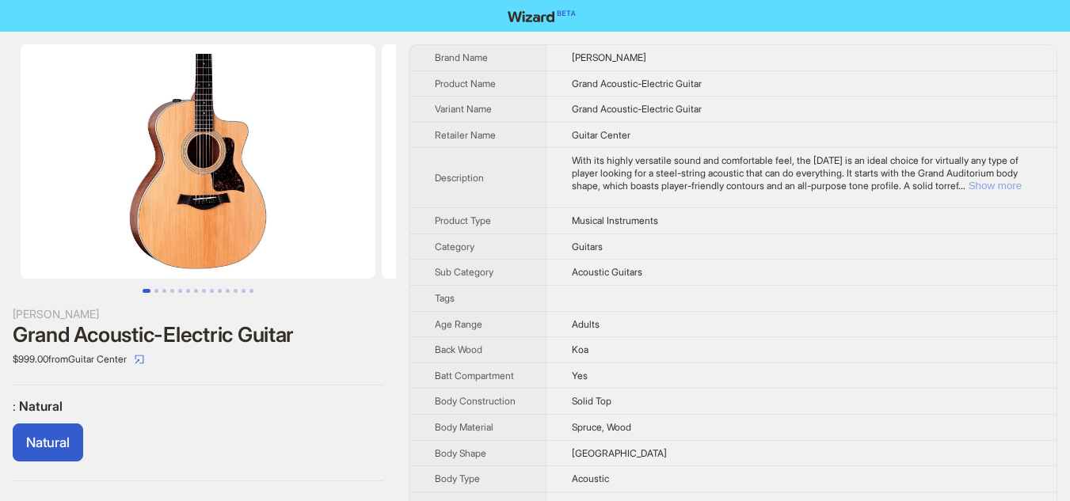
click at [1003, 186] on button "Show more" at bounding box center [995, 186] width 53 height 12
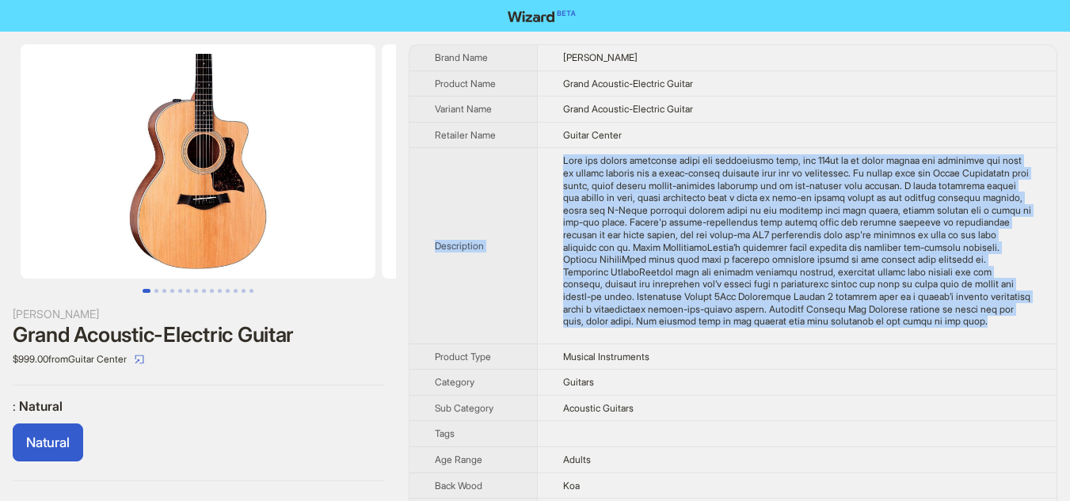
drag, startPoint x: 423, startPoint y: 257, endPoint x: 974, endPoint y: 341, distance: 557.6
click at [974, 341] on tr "Description" at bounding box center [732, 246] width 647 height 196
copy tr "Description With its highly versatile sound and comfortable feel, the 214ce is …"
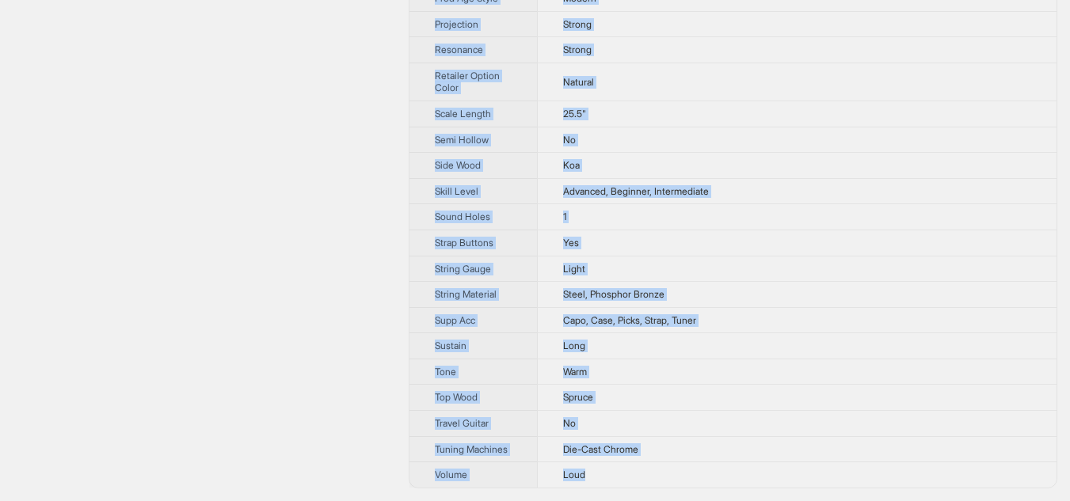
scroll to position [1727, 0]
drag, startPoint x: 432, startPoint y: 55, endPoint x: 672, endPoint y: 475, distance: 483.8
copy tbody "Brand Name Taylor Product Name Grand Acoustic-Electric Guitar Variant Name Gran…"
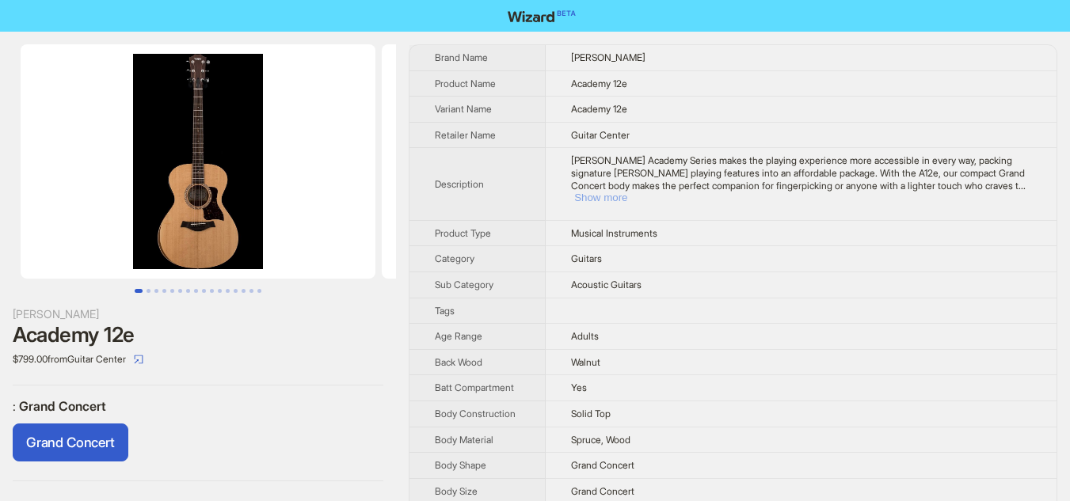
click at [627, 192] on button "Show more" at bounding box center [600, 198] width 53 height 12
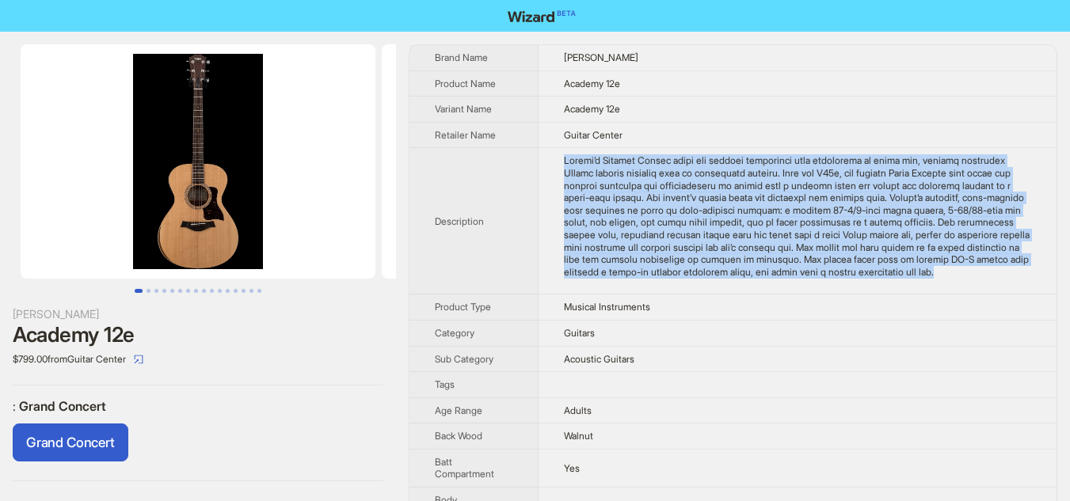
drag, startPoint x: 554, startPoint y: 166, endPoint x: 1025, endPoint y: 284, distance: 485.6
click at [1025, 284] on td at bounding box center [798, 221] width 518 height 147
copy div "Loremi’d Sitamet Consec adipi eli seddoei temporinci utla etdolorema al enima m…"
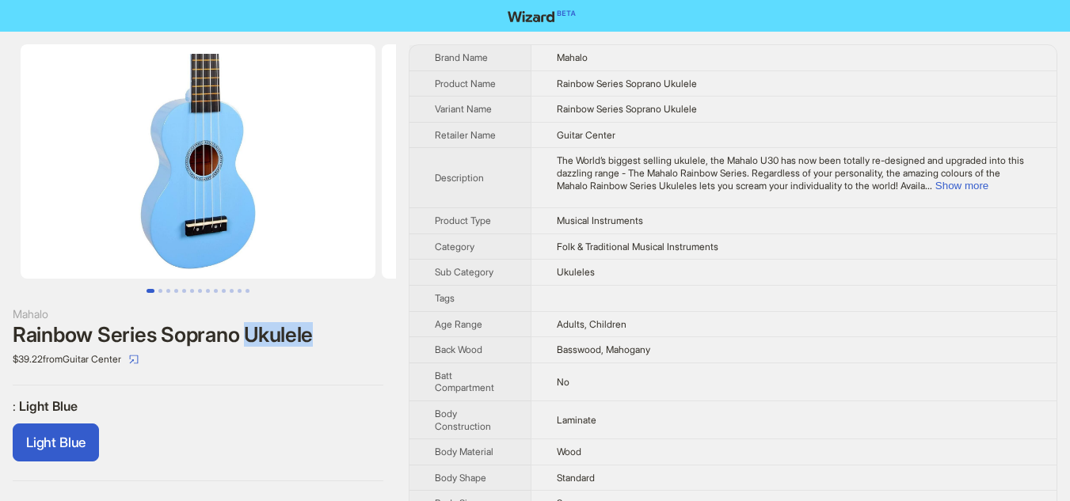
drag, startPoint x: 248, startPoint y: 340, endPoint x: 314, endPoint y: 339, distance: 65.7
click at [314, 339] on div "Rainbow Series Soprano Ukulele" at bounding box center [198, 335] width 371 height 24
copy div "Ukulele"
click at [722, 216] on td "Musical Instruments" at bounding box center [794, 221] width 526 height 26
click at [988, 188] on button "Show more" at bounding box center [961, 186] width 53 height 12
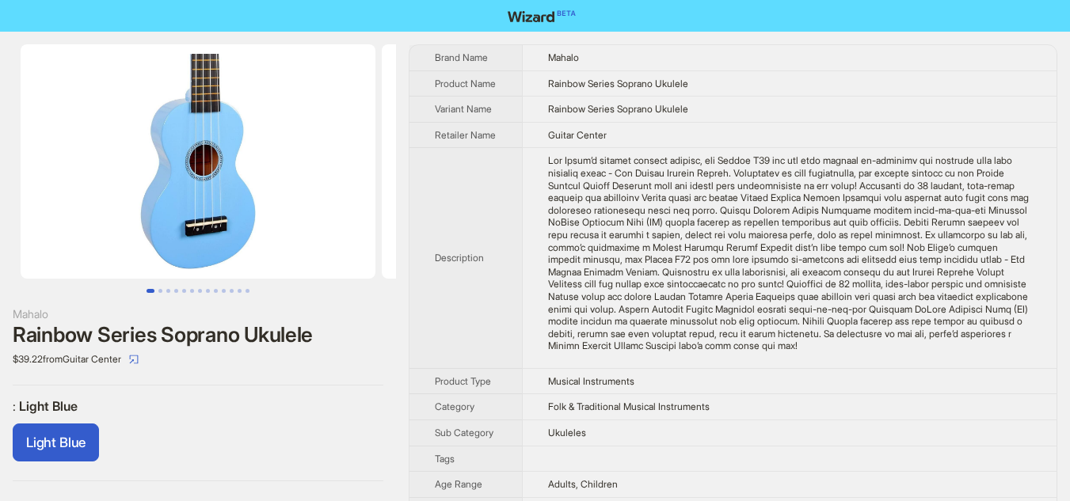
scroll to position [1114, 0]
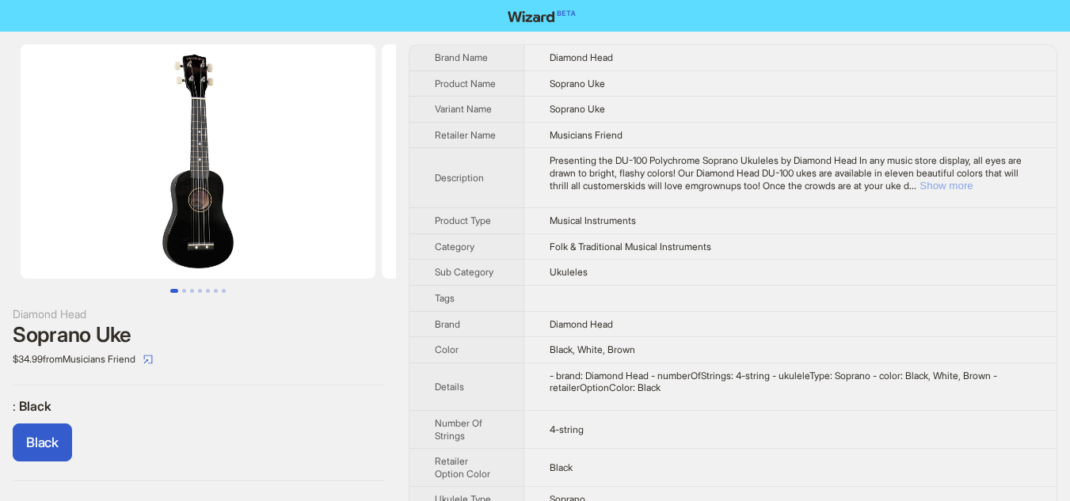
click at [920, 192] on button "Show more" at bounding box center [946, 186] width 53 height 12
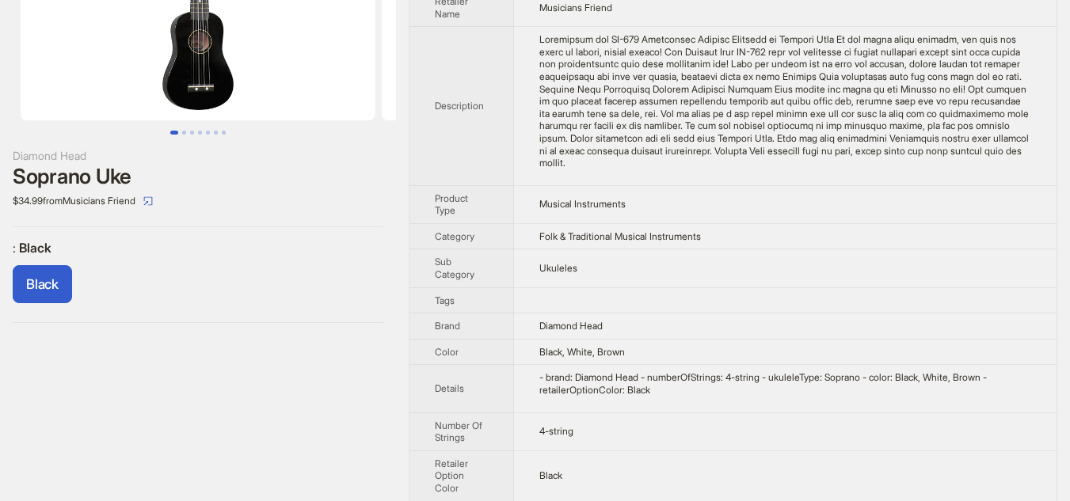
scroll to position [222, 0]
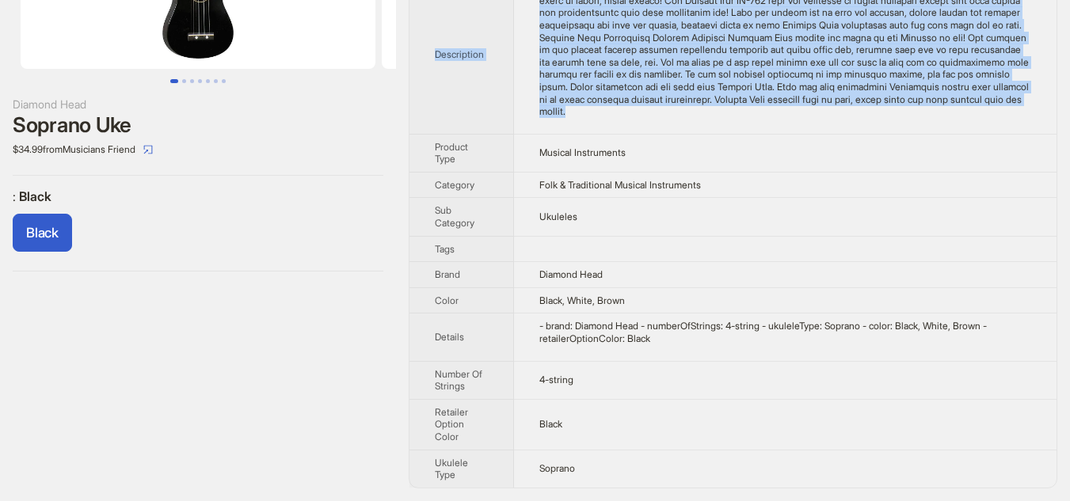
drag, startPoint x: 429, startPoint y: 49, endPoint x: 850, endPoint y: 116, distance: 425.9
click at [850, 116] on tr "Description" at bounding box center [732, 54] width 647 height 159
copy tr "Description Presenting the DU-100 Polychrome Soprano Ukuleles by Diamond Head I…"
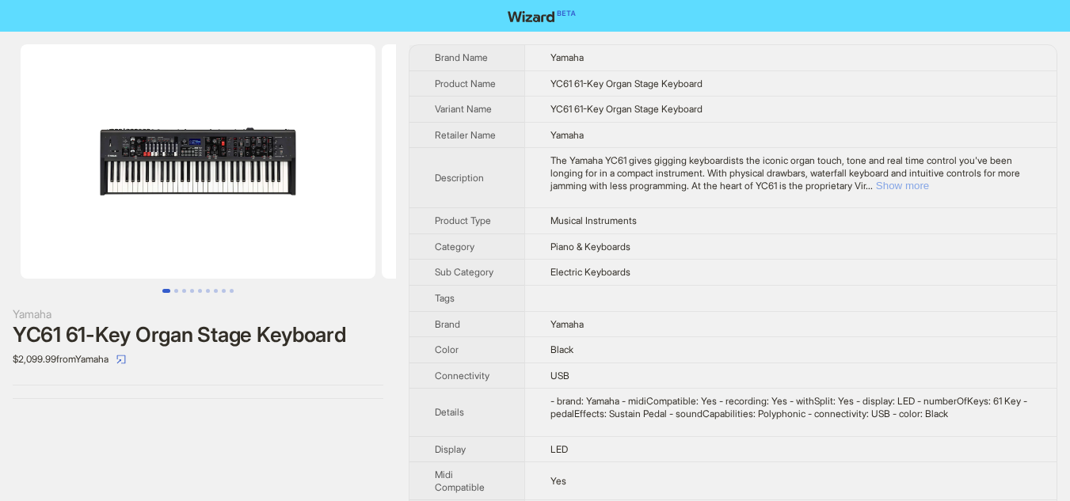
click at [929, 185] on button "Show more" at bounding box center [902, 186] width 53 height 12
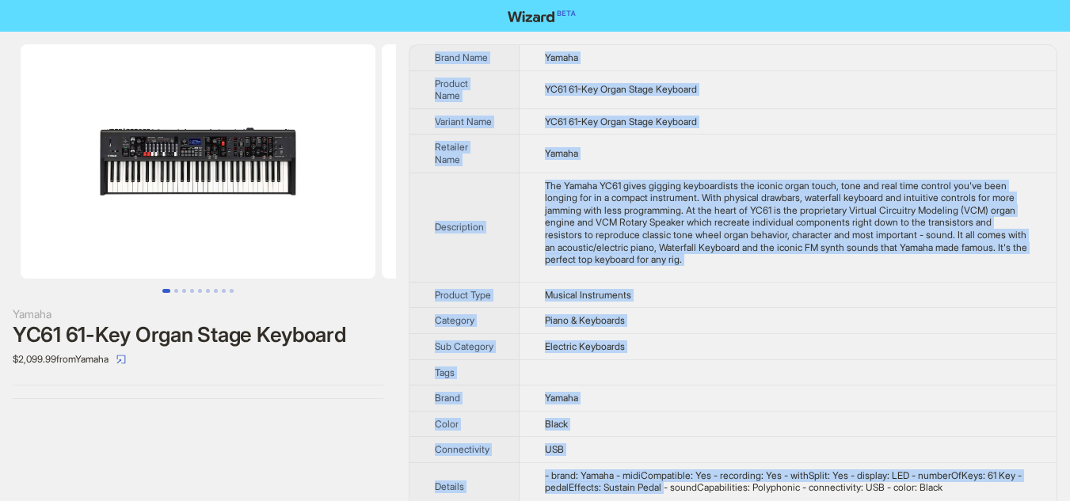
scroll to position [253, 0]
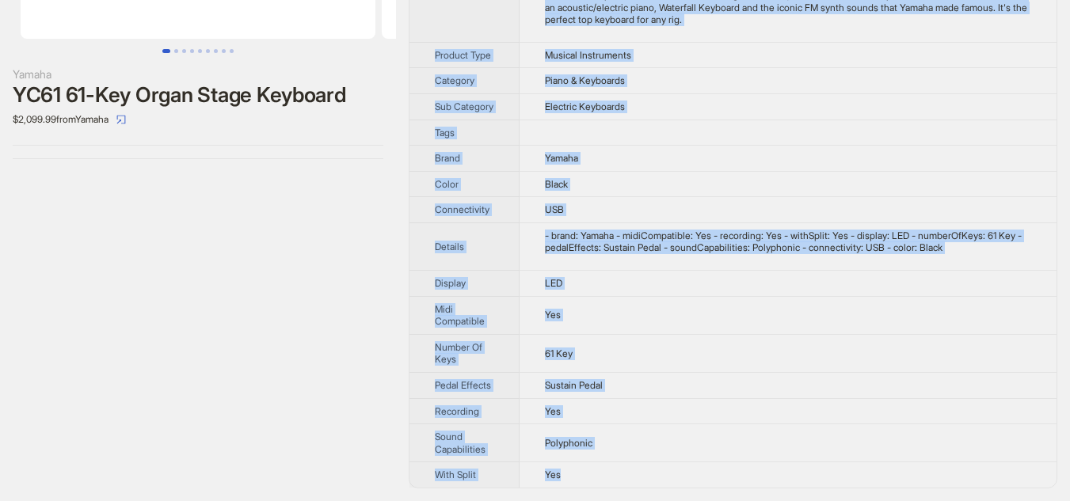
drag, startPoint x: 437, startPoint y: 61, endPoint x: 691, endPoint y: 481, distance: 490.8
click at [691, 481] on tbody "Brand Name Yamaha Product Name YC61 61-Key Organ Stage Keyboard Variant Name YC…" at bounding box center [732, 146] width 647 height 683
copy tbody "Brand Name Yamaha Product Name YC61 61-Key Organ Stage Keyboard Variant Name YC…"
click at [765, 103] on td "Electric Keyboards" at bounding box center [788, 106] width 537 height 26
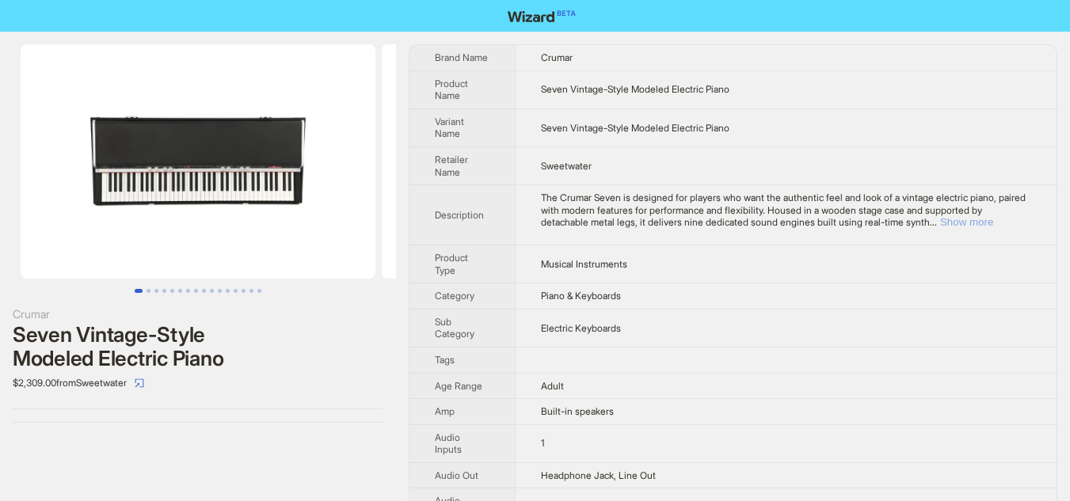
click at [988, 222] on button "Show more" at bounding box center [966, 222] width 53 height 12
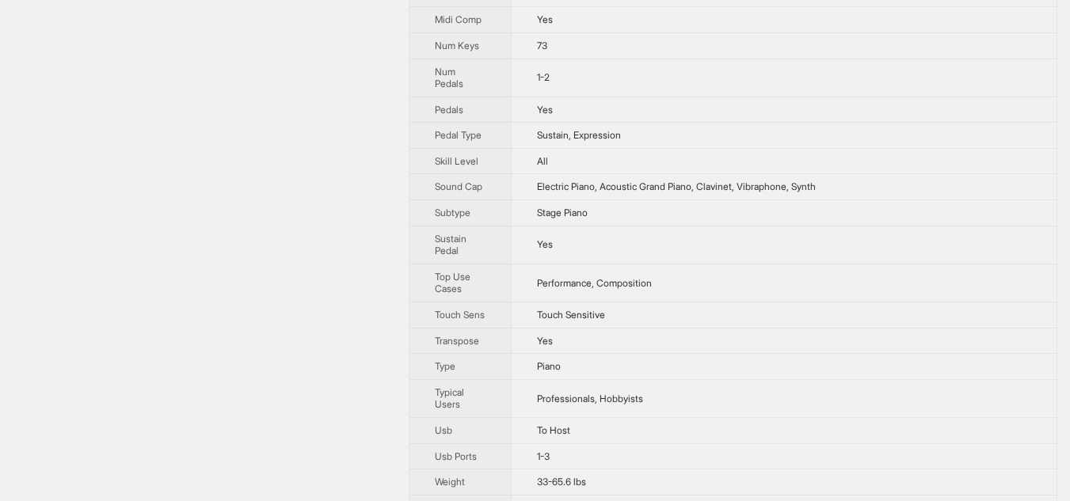
scroll to position [1041, 0]
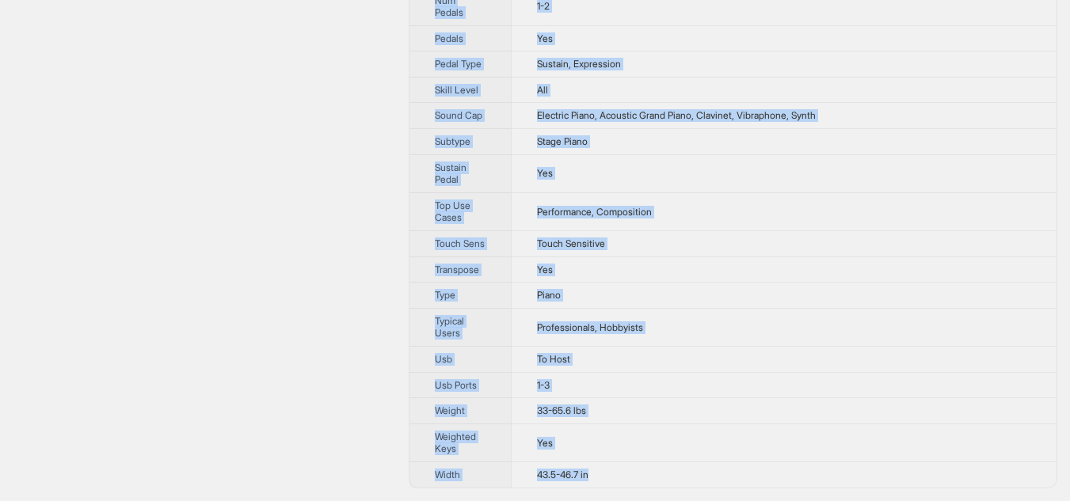
drag, startPoint x: 430, startPoint y: 50, endPoint x: 658, endPoint y: 480, distance: 486.8
copy tbody "Brand Name Crumar Product Name Seven Vintage-Style Modeled Electric Piano Varia…"
click at [836, 63] on td "Sustain, Expression" at bounding box center [784, 64] width 546 height 26
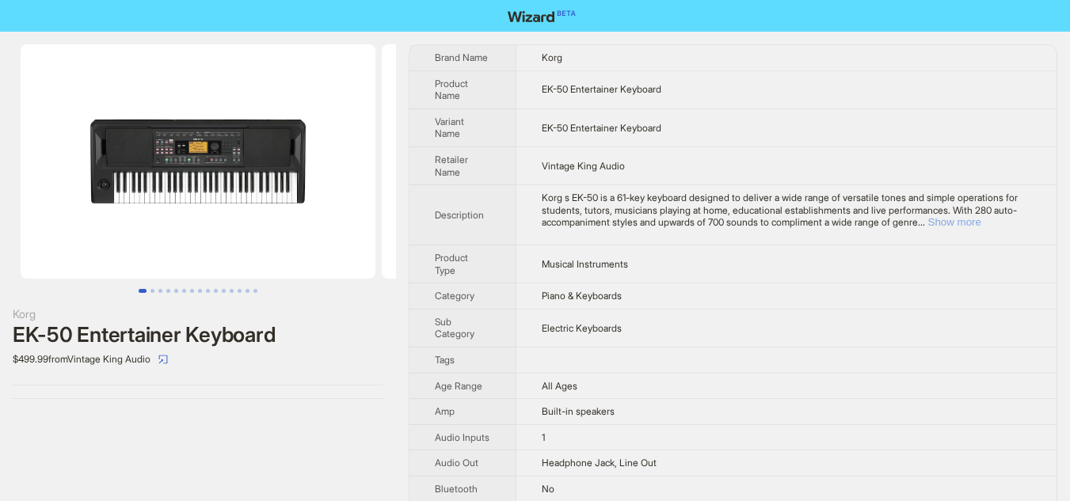
click at [981, 222] on button "Show more" at bounding box center [954, 222] width 53 height 12
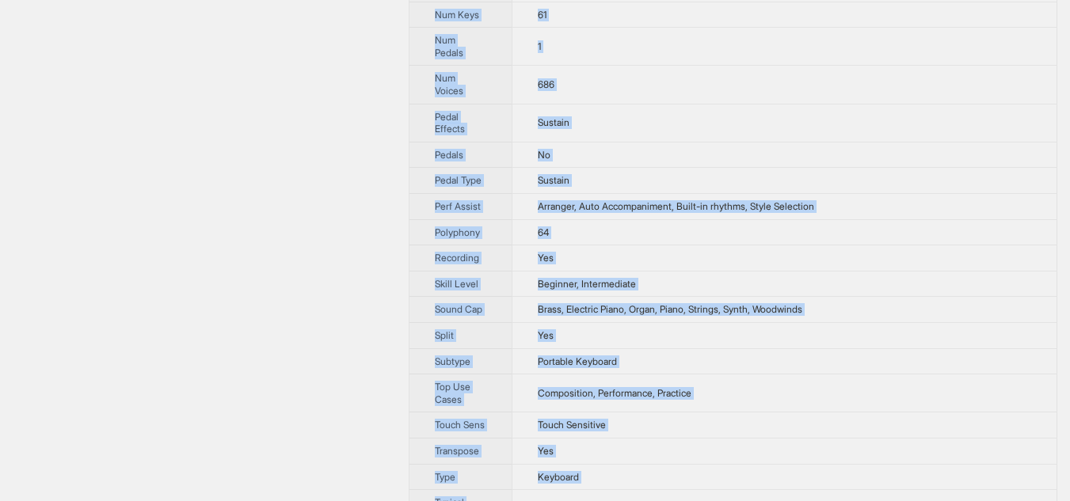
scroll to position [1251, 0]
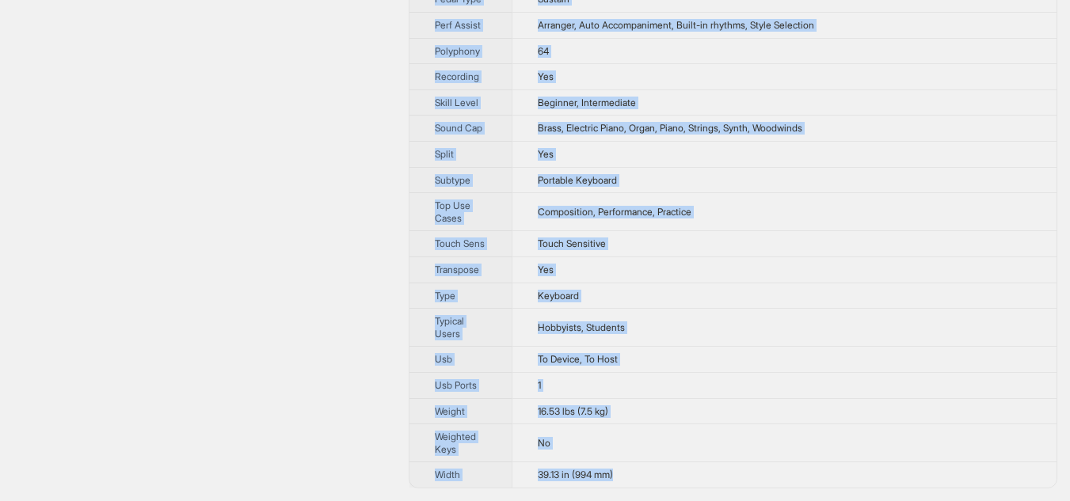
drag, startPoint x: 436, startPoint y: 55, endPoint x: 702, endPoint y: 470, distance: 492.6
copy tbody "Brand Name Korg Product Name EK-50 Entertainer Keyboard Variant Name EK-50 Ente…"
click at [792, 13] on td "Arranger, Auto Accompaniment, Built-in rhythms, Style Selection" at bounding box center [784, 26] width 545 height 26
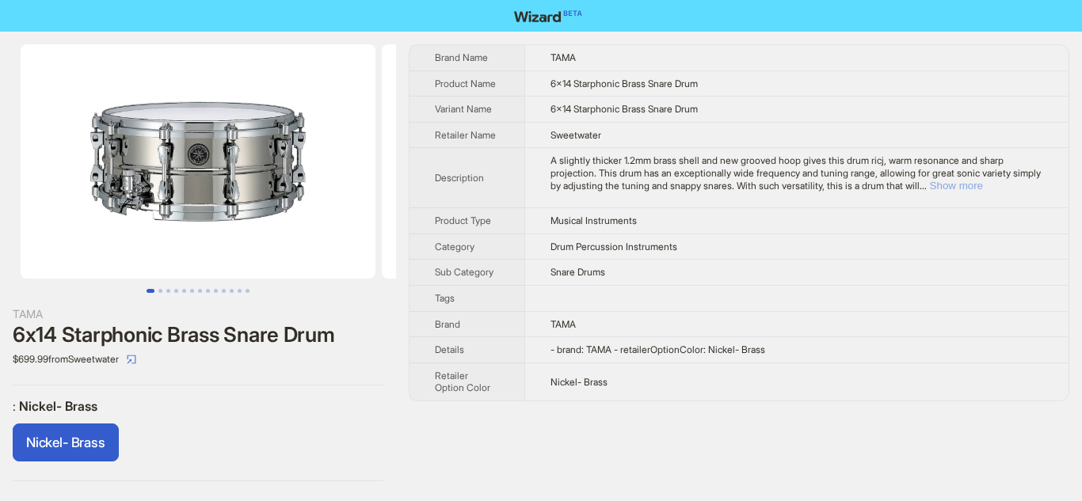
click at [983, 185] on button "Show more" at bounding box center [956, 186] width 53 height 12
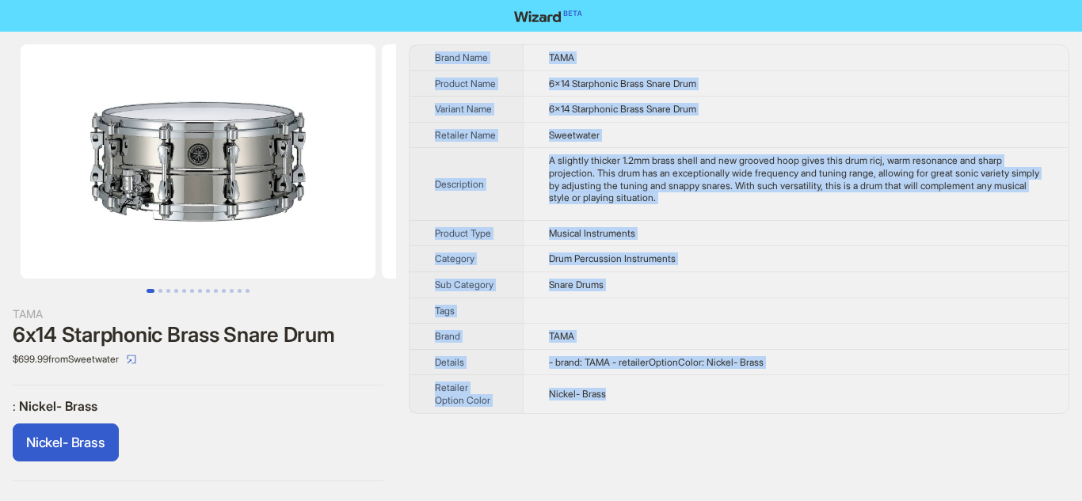
drag, startPoint x: 429, startPoint y: 62, endPoint x: 616, endPoint y: 418, distance: 402.5
click at [616, 413] on tbody "Brand Name [PERSON_NAME] Product Name 6x14 Starphonic Brass Snare Drum Variant …" at bounding box center [738, 229] width 659 height 368
copy tbody "Brand Name [PERSON_NAME] Product Name 6x14 Starphonic Brass Snare Drum Variant …"
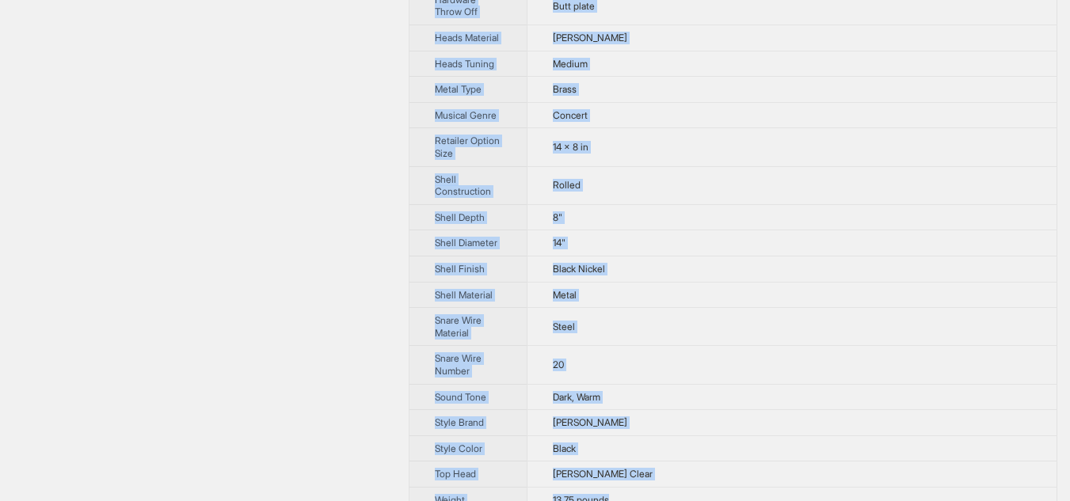
scroll to position [640, 0]
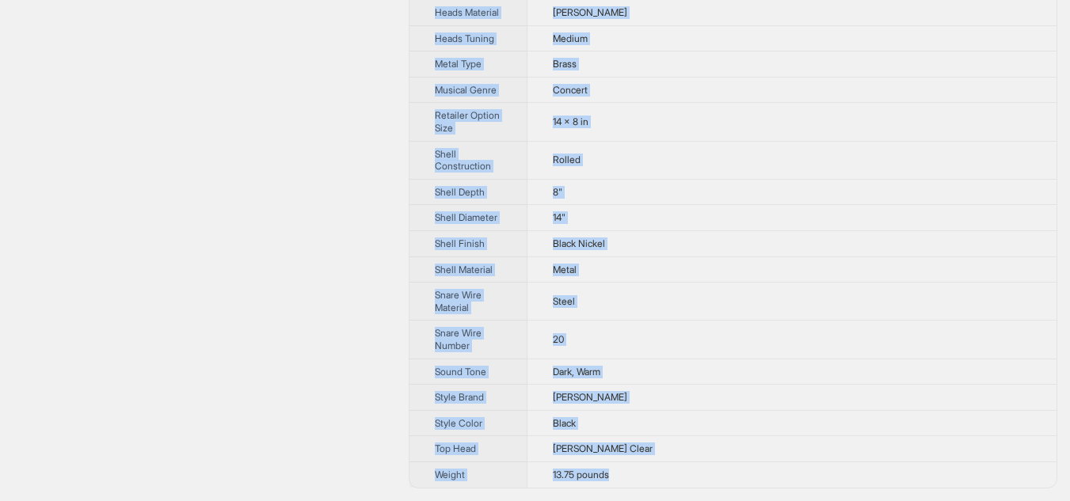
drag, startPoint x: 434, startPoint y: 58, endPoint x: 654, endPoint y: 482, distance: 478.2
copy tbody "Brand Name Ludwig Product Name 8x14 Universal Brass Snare Drum Variant Name 8x1…"
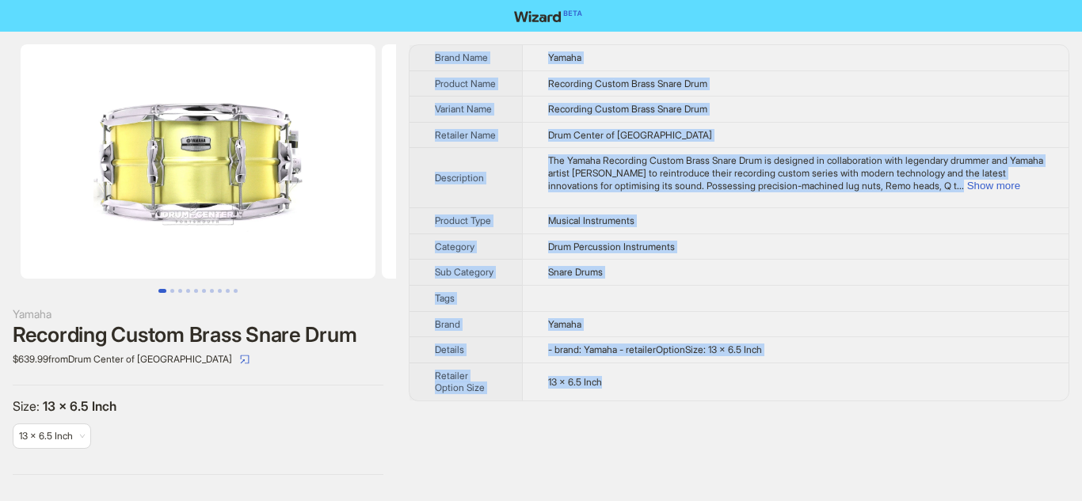
drag, startPoint x: 434, startPoint y: 56, endPoint x: 675, endPoint y: 396, distance: 416.5
click at [675, 396] on tbody "Brand Name Yamaha Product Name Recording Custom Brass Snare Drum Variant Name R…" at bounding box center [738, 223] width 659 height 356
copy tbody "Brand Name Yamaha Product Name Recording Custom Brass Snare Drum Variant Name R…"
click at [232, 360] on button "button" at bounding box center [244, 359] width 25 height 25
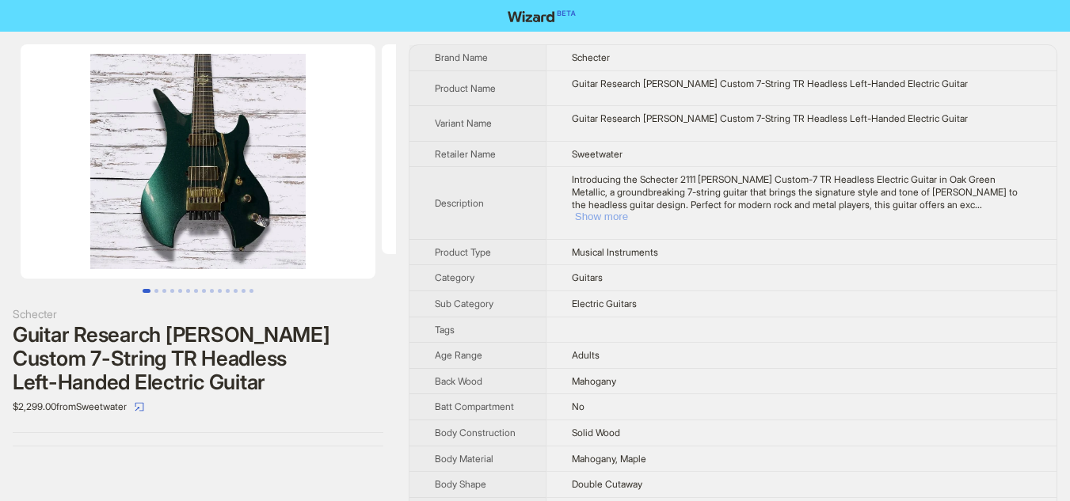
click at [628, 211] on button "Show more" at bounding box center [601, 217] width 53 height 12
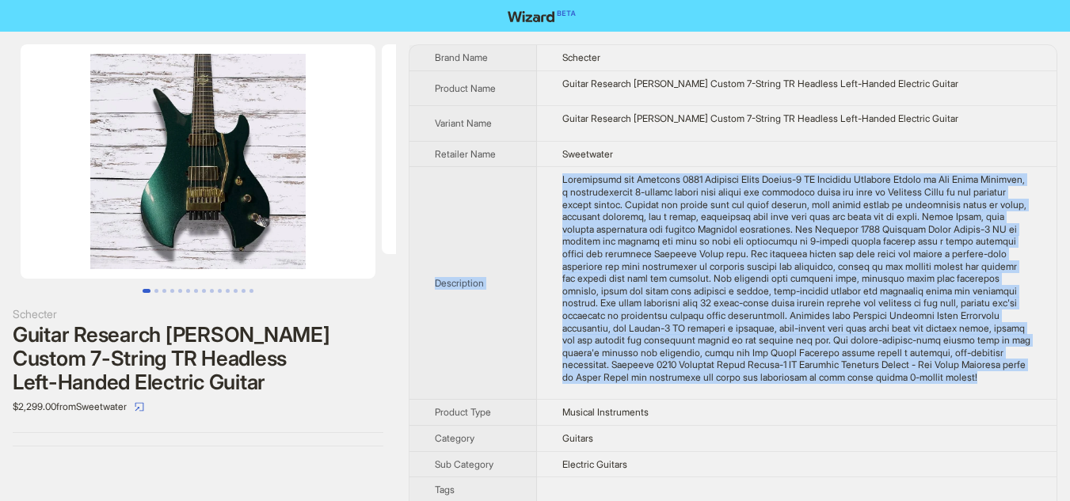
drag, startPoint x: 433, startPoint y: 280, endPoint x: 941, endPoint y: 390, distance: 519.5
click at [941, 390] on tr "Description" at bounding box center [732, 283] width 647 height 233
copy tr "Description Introducing the Schecter 2111 Synyster Gates Custom-7 TR Headless E…"
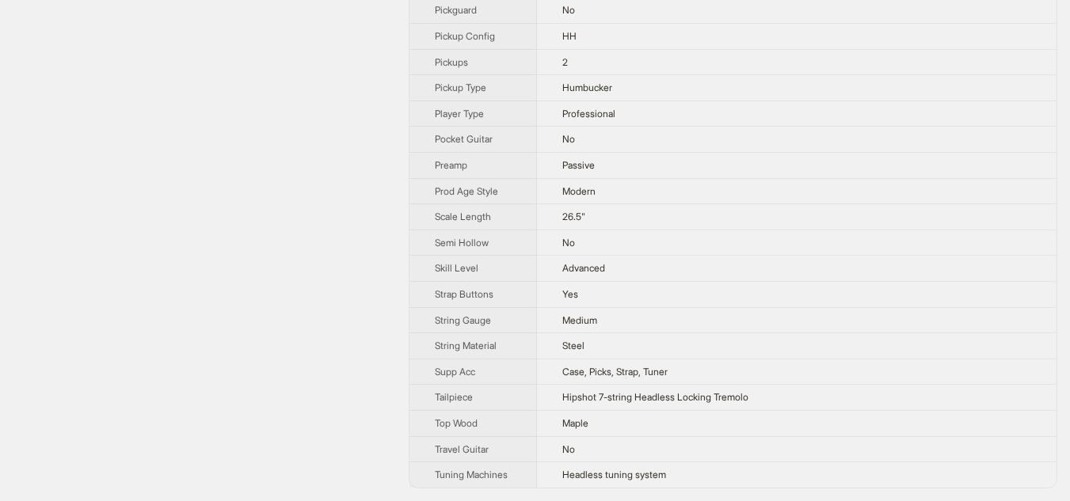
scroll to position [1529, 0]
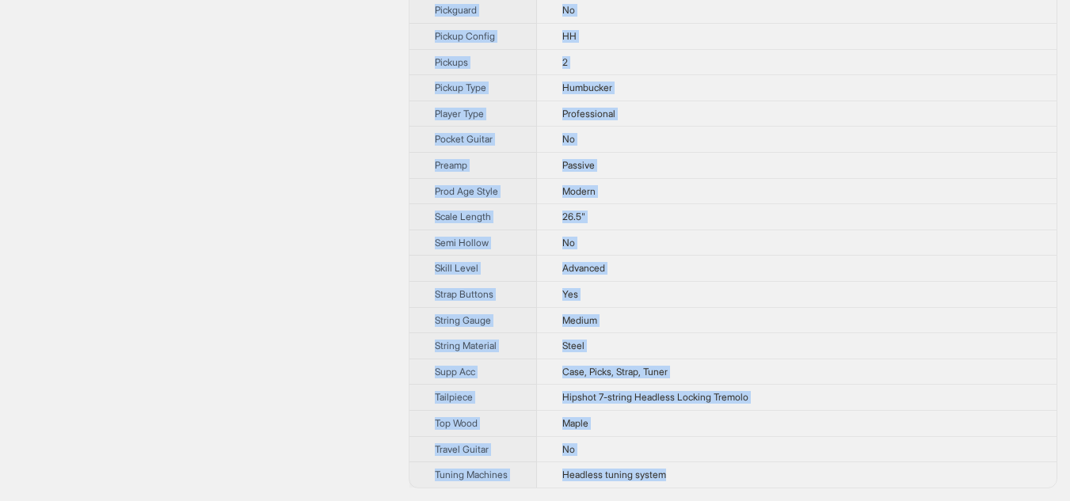
drag, startPoint x: 432, startPoint y: 60, endPoint x: 705, endPoint y: 466, distance: 489.0
copy tbody "Brand Name Schecter Product Name Guitar Research Synyster Gates Custom 7-String…"
click at [642, 436] on td "No" at bounding box center [797, 449] width 520 height 26
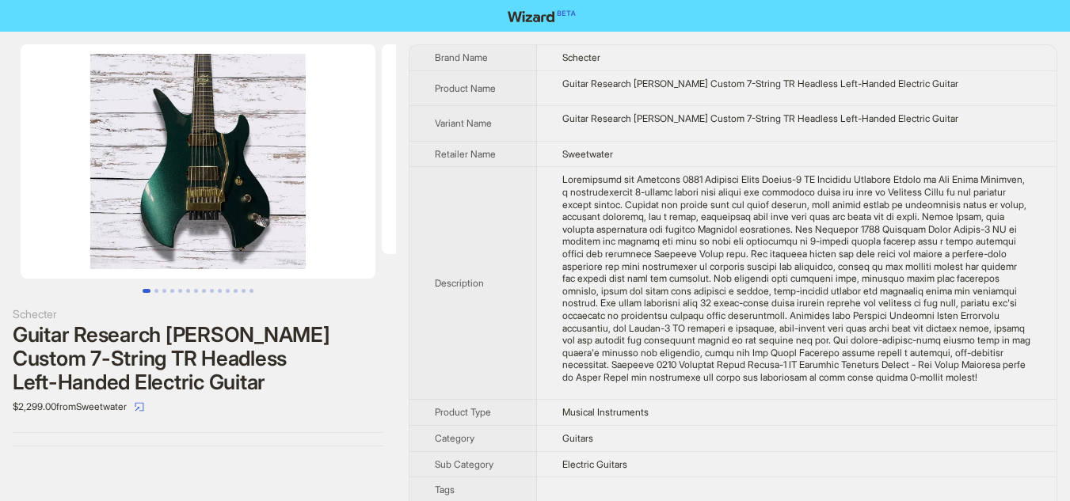
scroll to position [1497, 0]
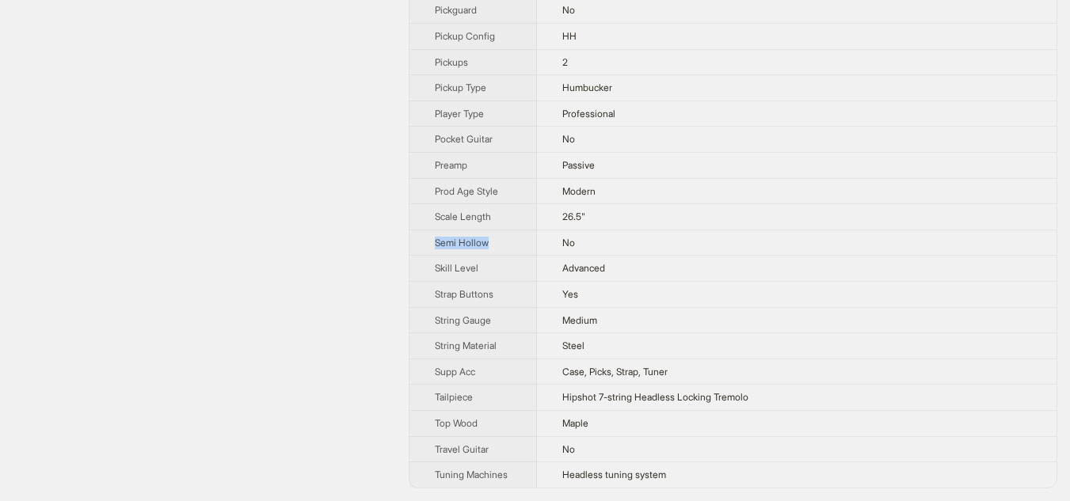
drag, startPoint x: 435, startPoint y: 253, endPoint x: 556, endPoint y: 261, distance: 121.4
click at [498, 256] on th "Semi Hollow" at bounding box center [473, 243] width 128 height 26
drag, startPoint x: 544, startPoint y: 255, endPoint x: 564, endPoint y: 254, distance: 19.8
click at [564, 254] on td "No" at bounding box center [797, 243] width 520 height 26
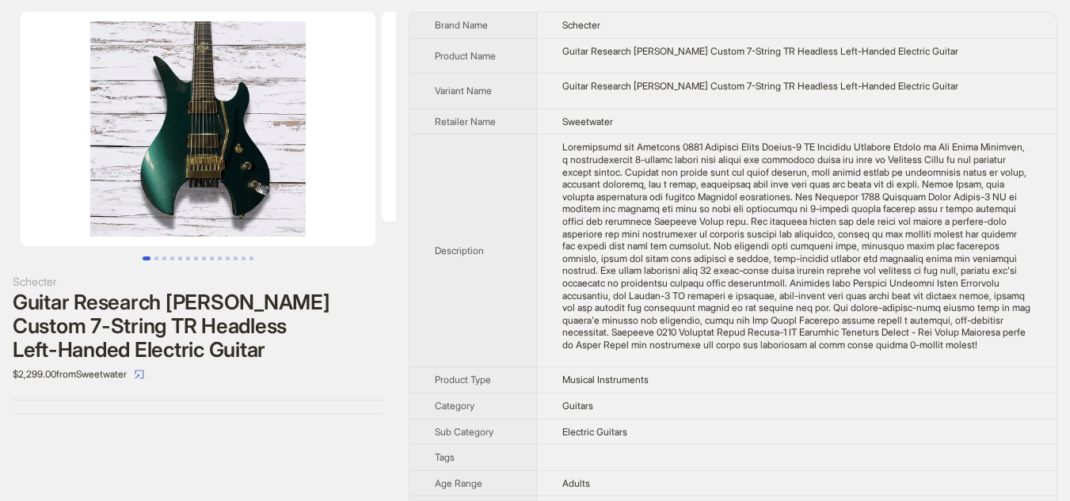
scroll to position [0, 0]
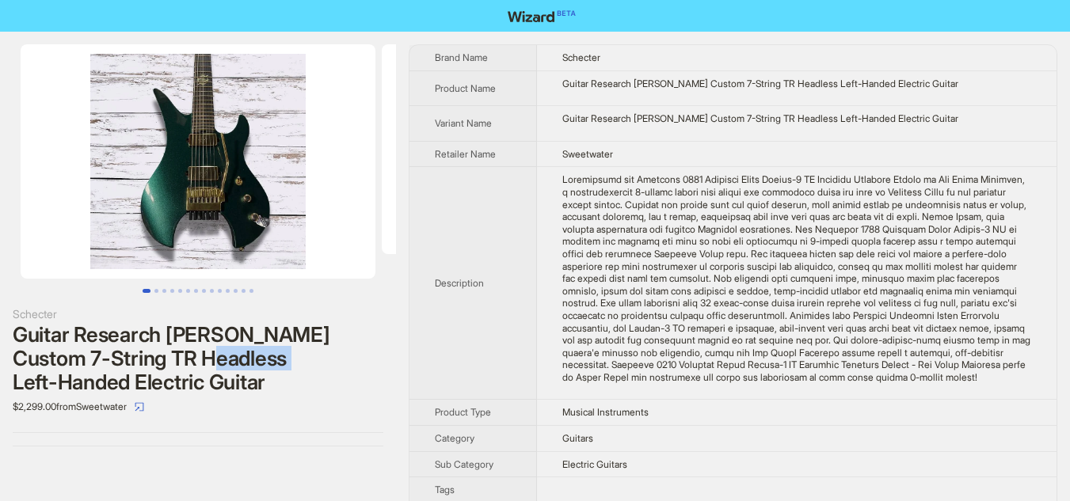
drag, startPoint x: 208, startPoint y: 358, endPoint x: 291, endPoint y: 367, distance: 83.6
click at [291, 367] on div "Guitar Research Synyster Gates Custom 7-String TR Headless Left-Handed Electric…" at bounding box center [198, 358] width 371 height 71
click at [335, 371] on div "Guitar Research Synyster Gates Custom 7-String TR Headless Left-Handed Electric…" at bounding box center [198, 358] width 371 height 71
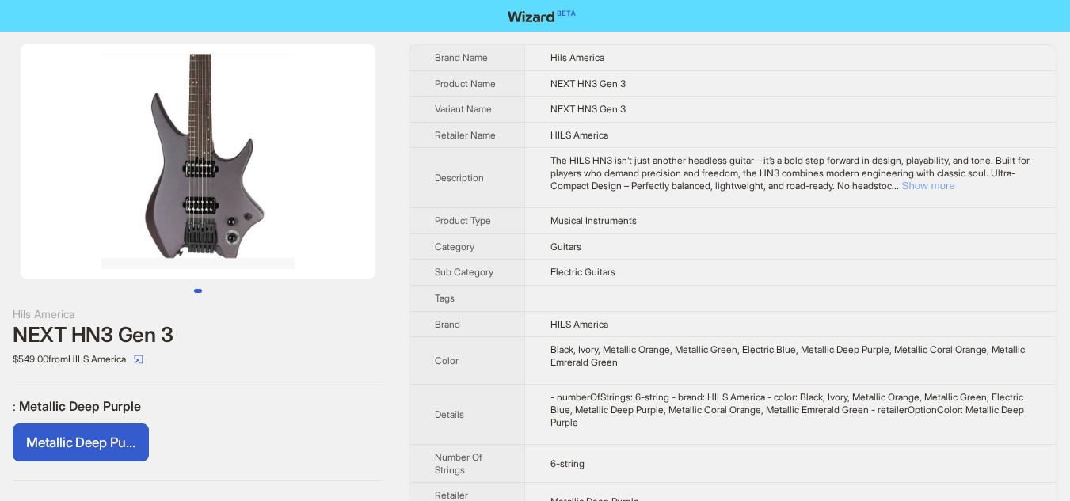
click at [955, 190] on button "Show more" at bounding box center [928, 186] width 53 height 12
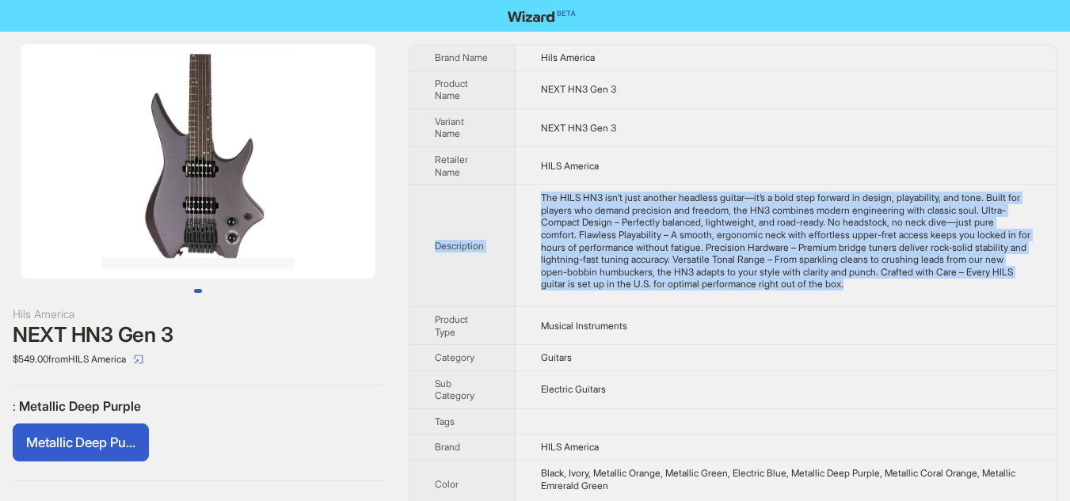
drag, startPoint x: 429, startPoint y: 205, endPoint x: 1044, endPoint y: 299, distance: 621.7
click at [1044, 299] on tr "Description The HILS HN3 isn’t just another headless guitar—it’s a bold step fo…" at bounding box center [732, 246] width 647 height 122
copy tr "Description The HILS HN3 isn’t just another headless guitar—it’s a bold step fo…"
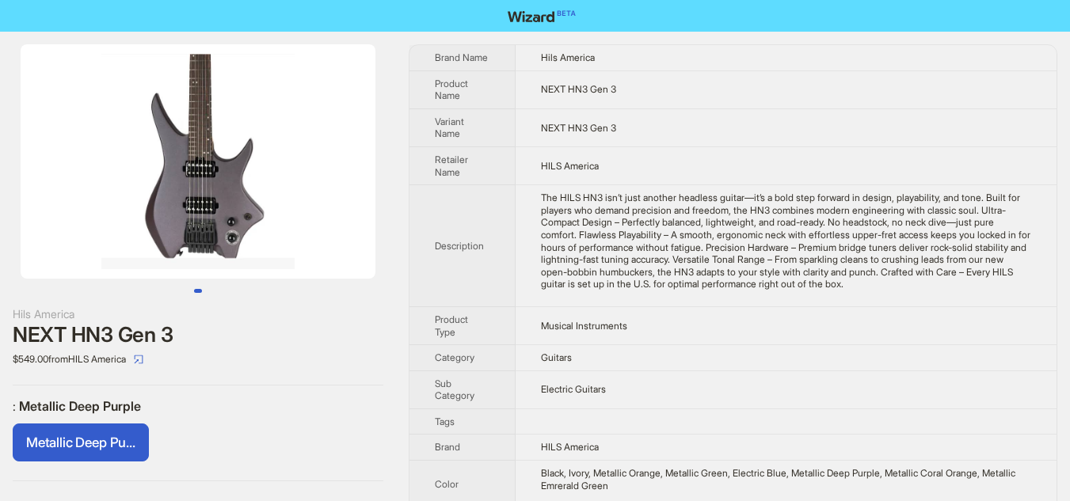
click at [771, 142] on td "NEXT HN3 Gen 3" at bounding box center [786, 128] width 541 height 38
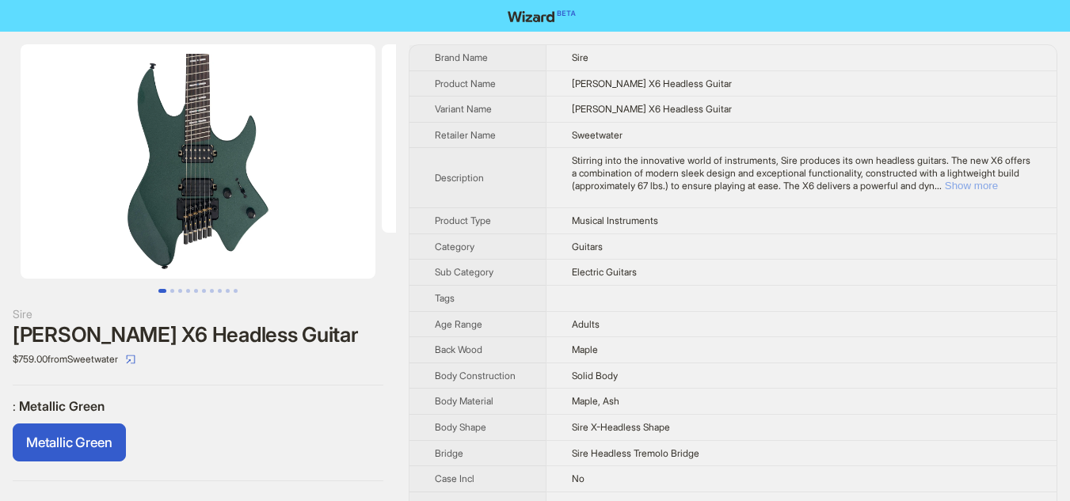
click at [998, 189] on button "Show more" at bounding box center [971, 186] width 53 height 12
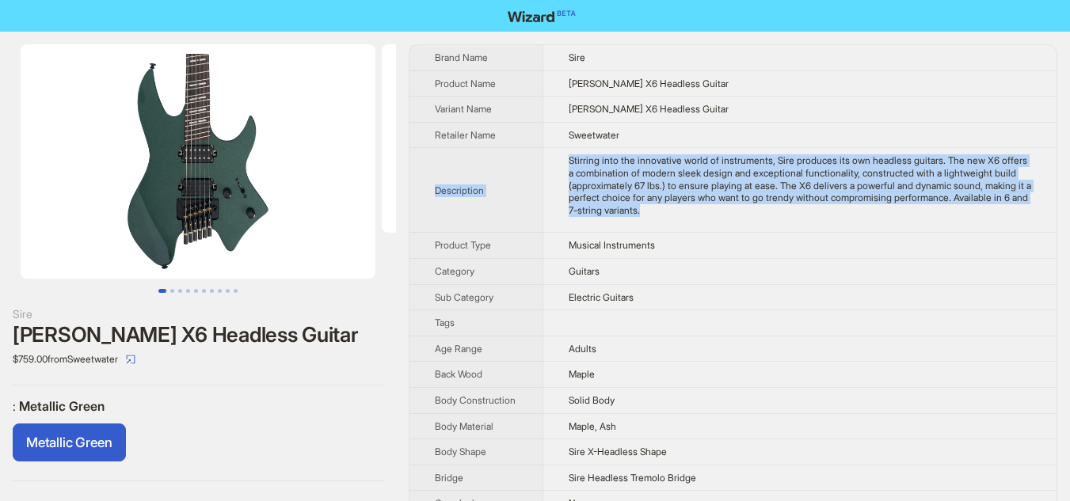
drag, startPoint x: 430, startPoint y: 196, endPoint x: 730, endPoint y: 226, distance: 301.6
click at [730, 226] on tr "Description Stirring into the innovative world of instruments, Sire produces it…" at bounding box center [732, 190] width 647 height 85
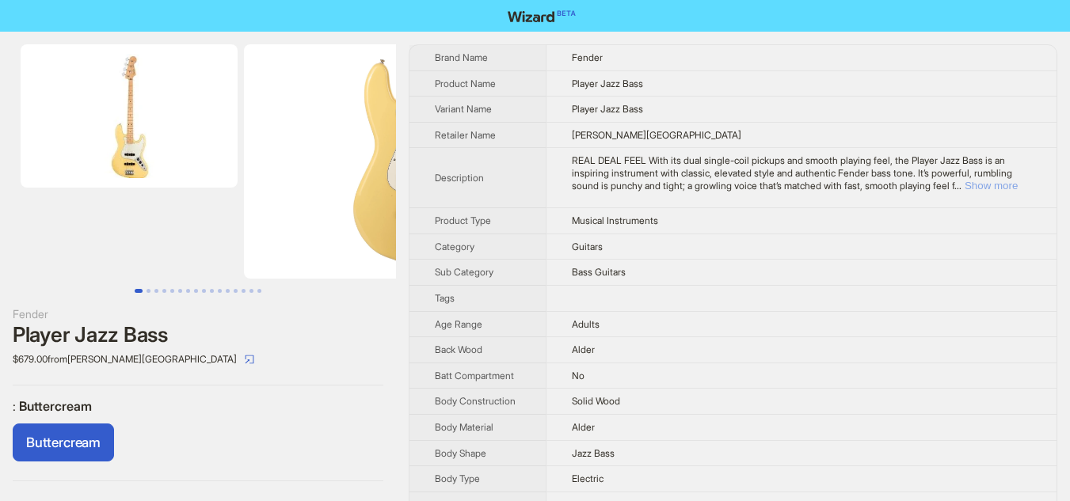
click at [1014, 181] on button "Show more" at bounding box center [991, 186] width 53 height 12
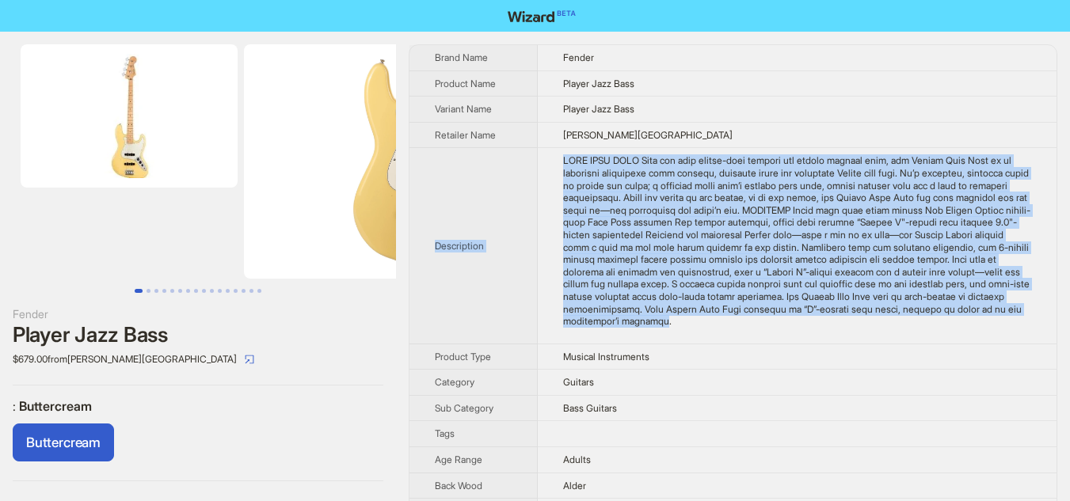
drag, startPoint x: 433, startPoint y: 260, endPoint x: 676, endPoint y: 333, distance: 253.8
click at [676, 333] on tr "Description" at bounding box center [732, 246] width 647 height 196
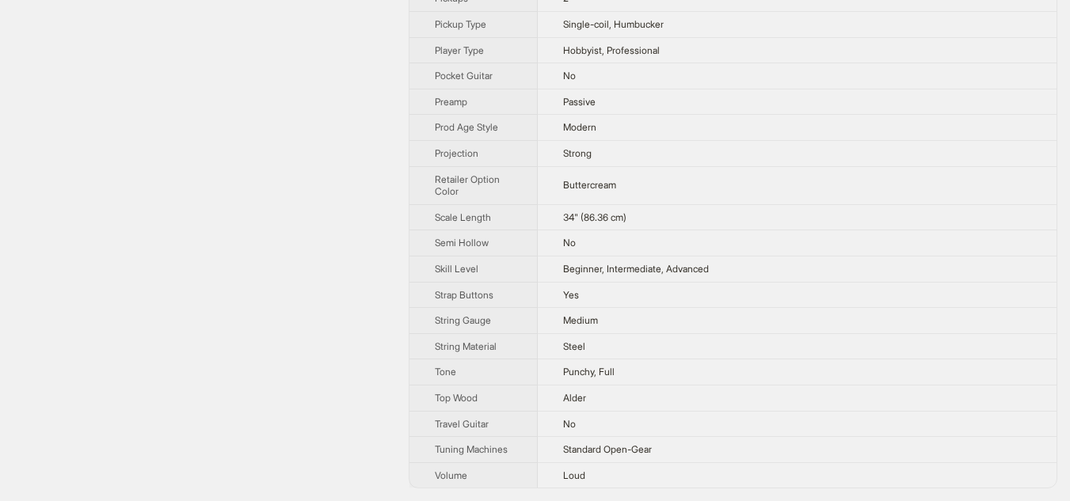
scroll to position [1548, 0]
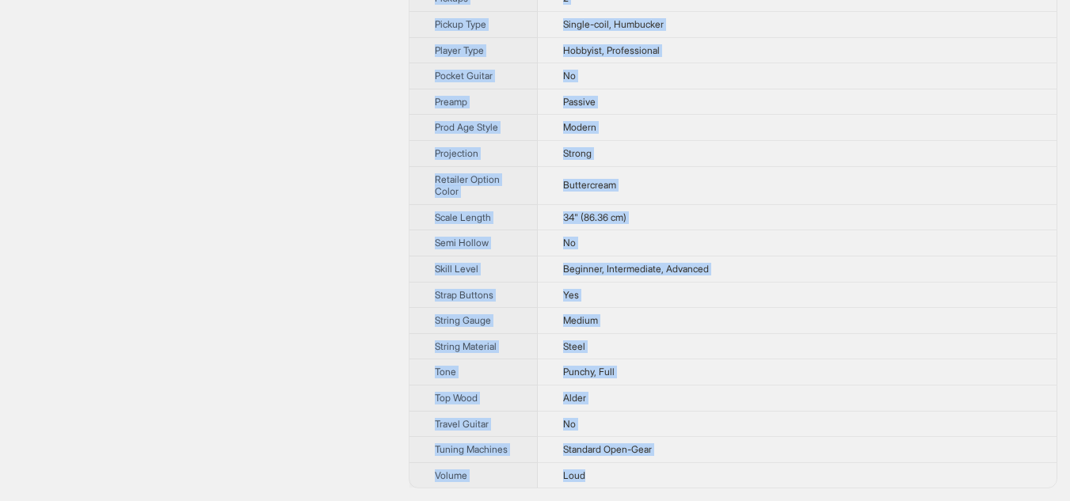
drag, startPoint x: 436, startPoint y: 55, endPoint x: 691, endPoint y: 482, distance: 497.3
copy tbody "Brand Name Fender Product Name Player Jazz Bass Variant Name Player Jazz Bass R…"
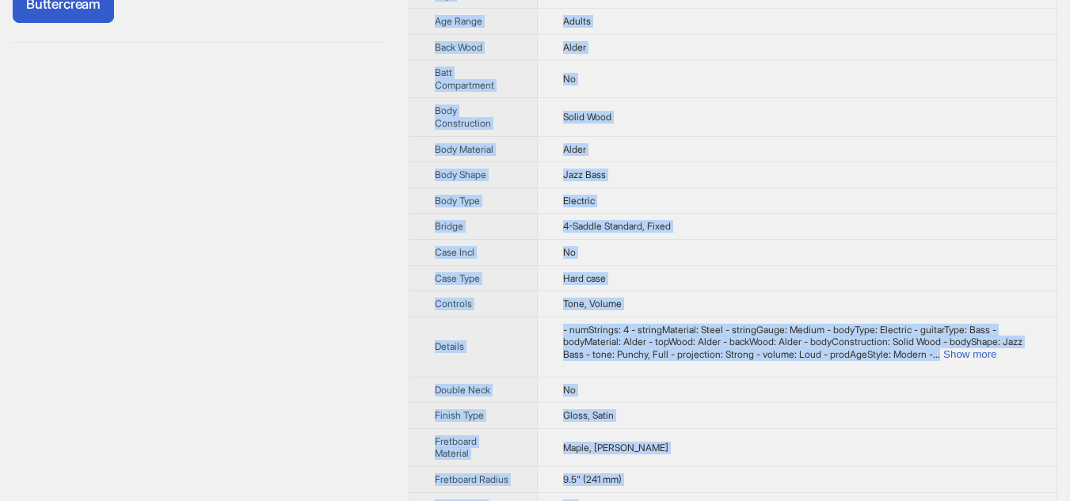
scroll to position [122, 0]
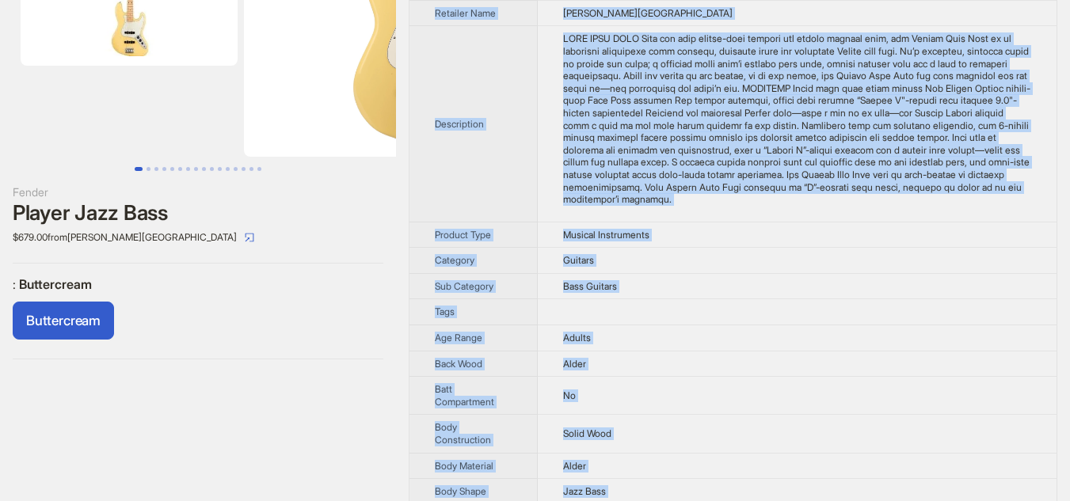
click at [286, 310] on div "Buttercream" at bounding box center [198, 324] width 371 height 44
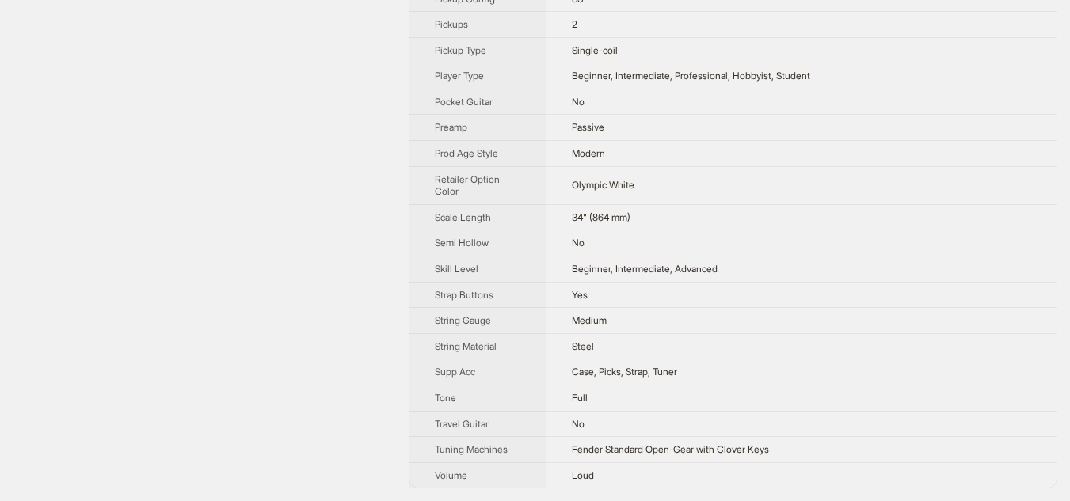
scroll to position [1337, 0]
drag, startPoint x: 431, startPoint y: 57, endPoint x: 756, endPoint y: 507, distance: 554.8
copy tbody
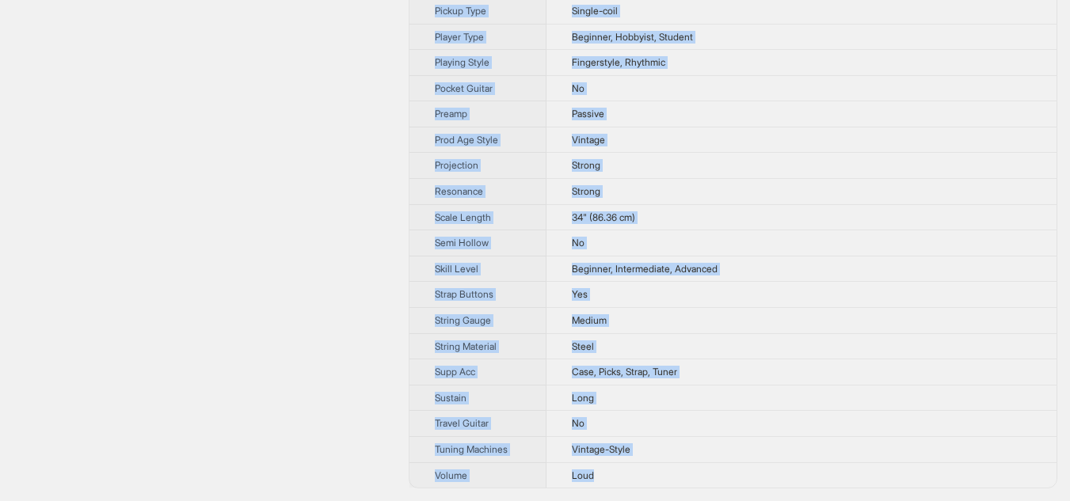
scroll to position [1316, 0]
drag, startPoint x: 436, startPoint y: 61, endPoint x: 619, endPoint y: 474, distance: 452.4
copy tbody "Brand Name Fender Product Name Vibe 60's Jazz Bass Variant Name Vibe 60's Jazz …"
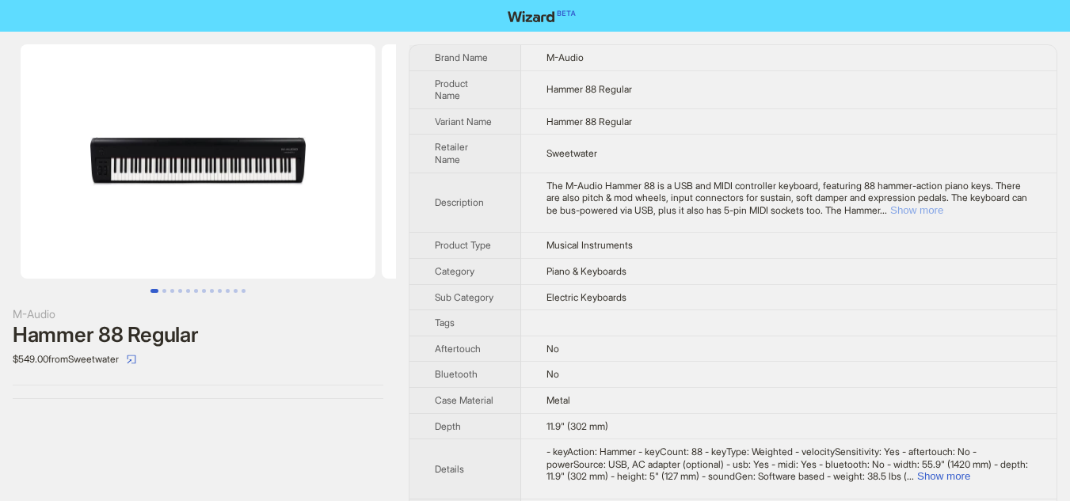
click at [943, 209] on button "Show more" at bounding box center [916, 210] width 53 height 12
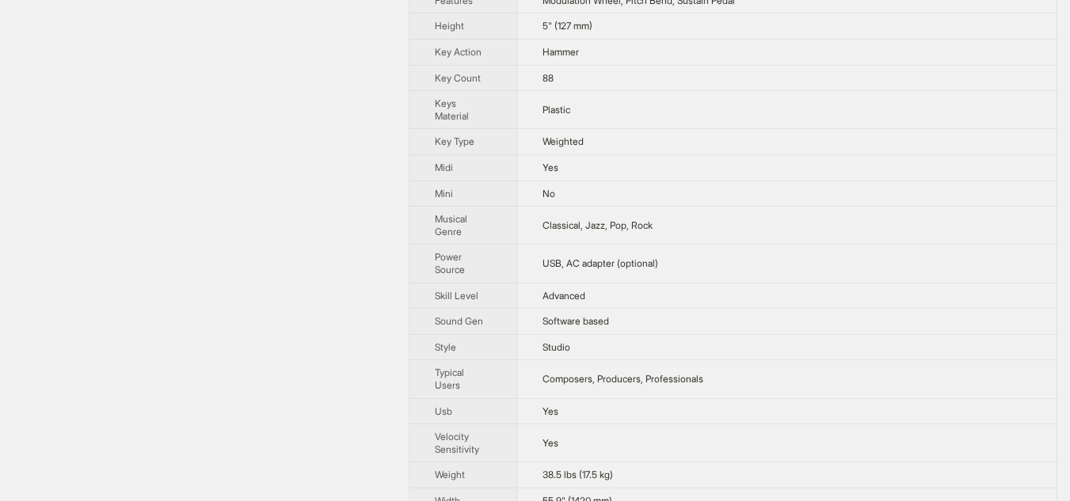
scroll to position [611, 0]
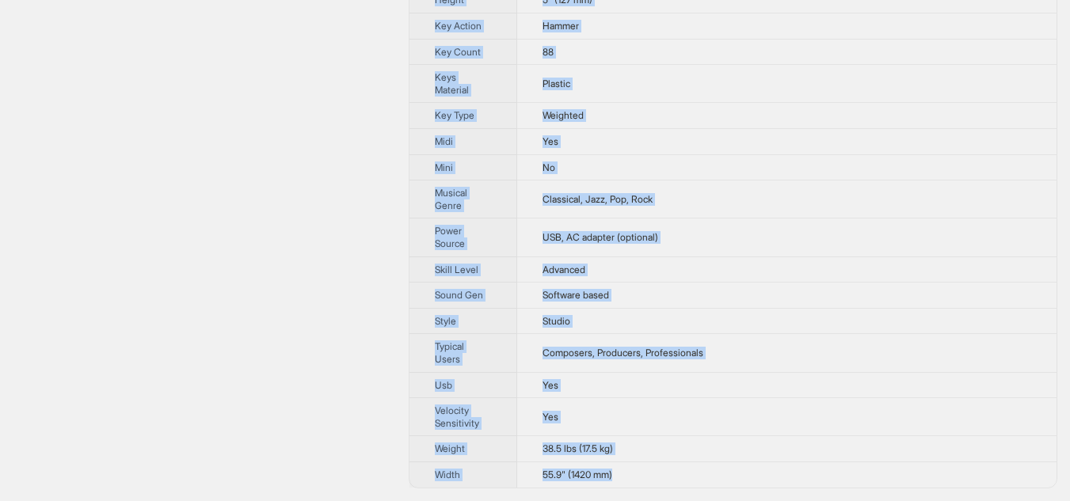
drag, startPoint x: 435, startPoint y: 59, endPoint x: 663, endPoint y: 474, distance: 473.6
copy tbody "Brand Name M-Audio Product Name Hammer 88 Regular Variant Name Hammer 88 Regula…"
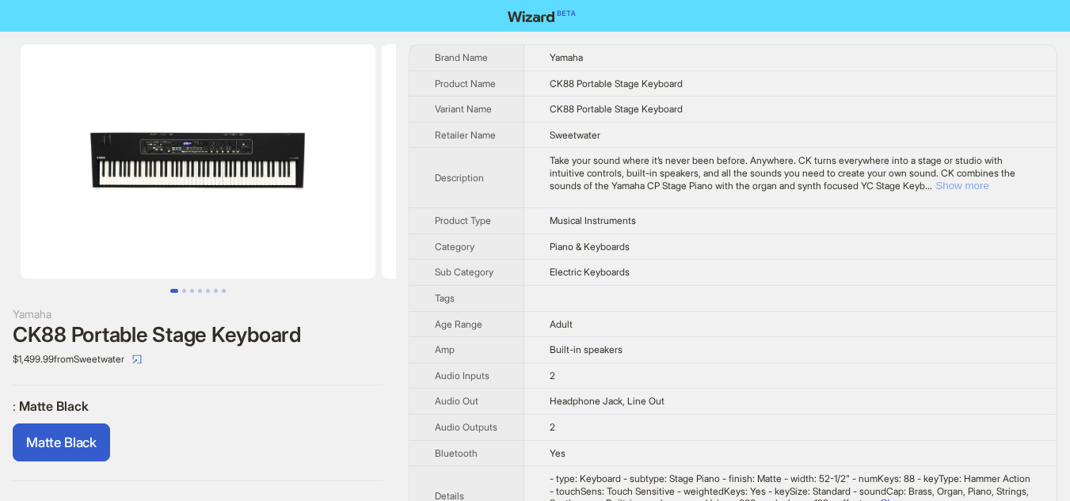
click at [985, 187] on button "Show more" at bounding box center [961, 186] width 53 height 12
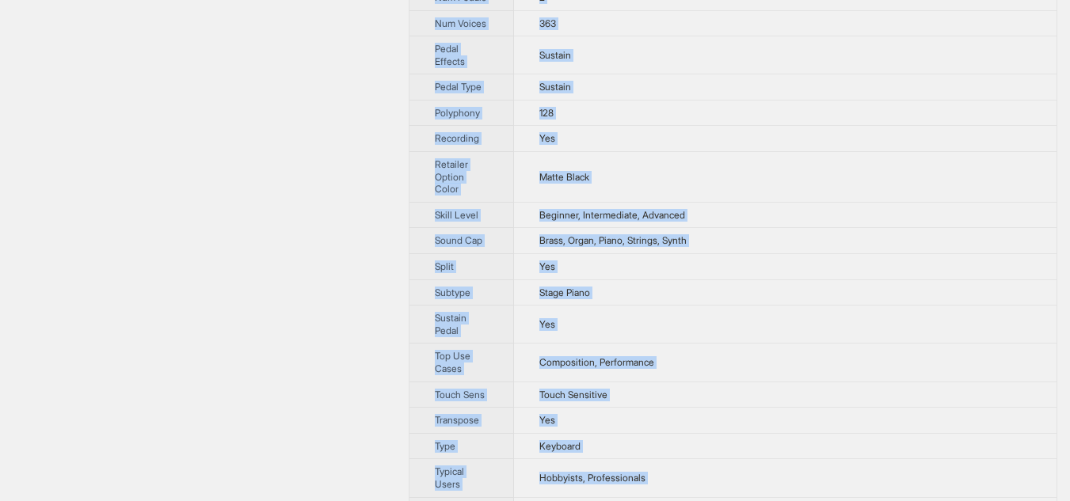
scroll to position [1186, 0]
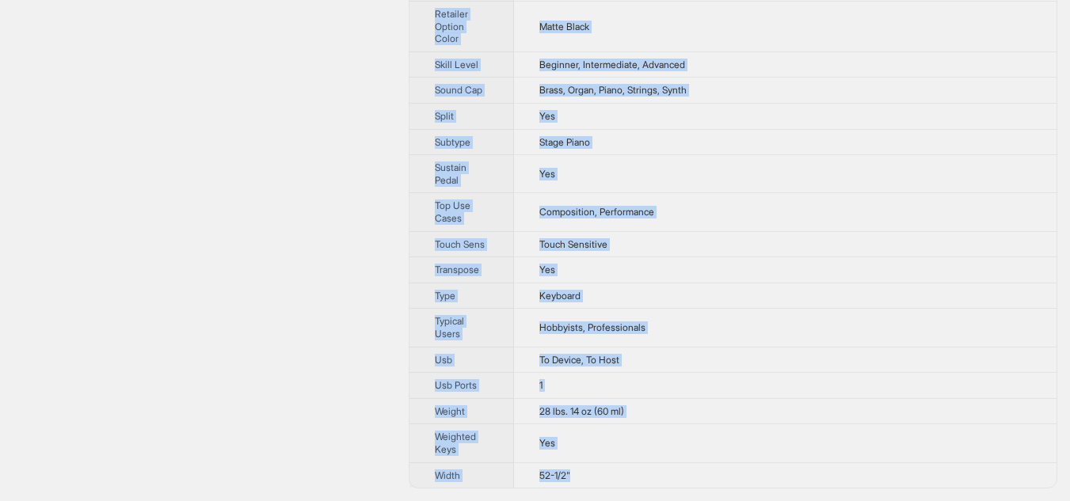
drag, startPoint x: 434, startPoint y: 57, endPoint x: 585, endPoint y: 467, distance: 437.0
copy tbody "Lorem Ipsu Dolors Ametcon Adip EL22 Seddoeiu Tempo Incididu Utlabor Etdo MA85 A…"
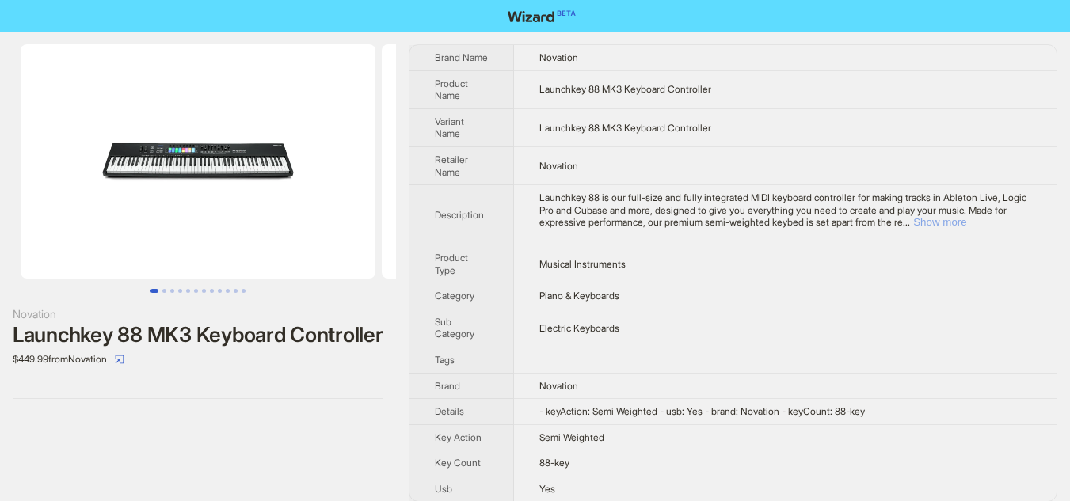
click at [966, 222] on button "Show more" at bounding box center [939, 222] width 53 height 12
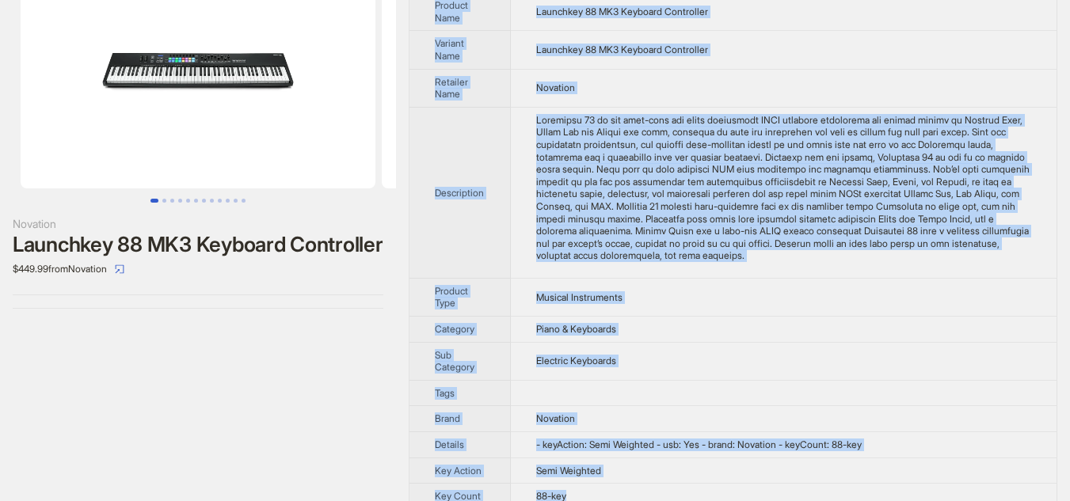
scroll to position [137, 0]
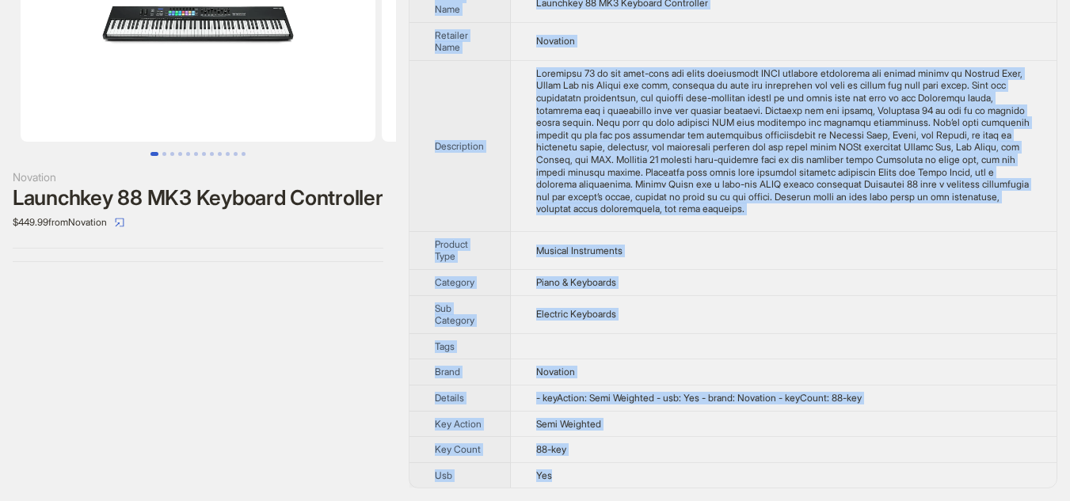
drag, startPoint x: 432, startPoint y: 56, endPoint x: 594, endPoint y: 484, distance: 457.5
click at [594, 484] on tbody "Brand Name Novation Product Name Launchkey 88 MK3 Keyboard Controller Variant N…" at bounding box center [732, 198] width 647 height 580
copy tbody "Lorem Ipsu Dolorsit Ametcon Adip Elitseddo 17 EI3 Temporin Utlaboreet Dolorem A…"
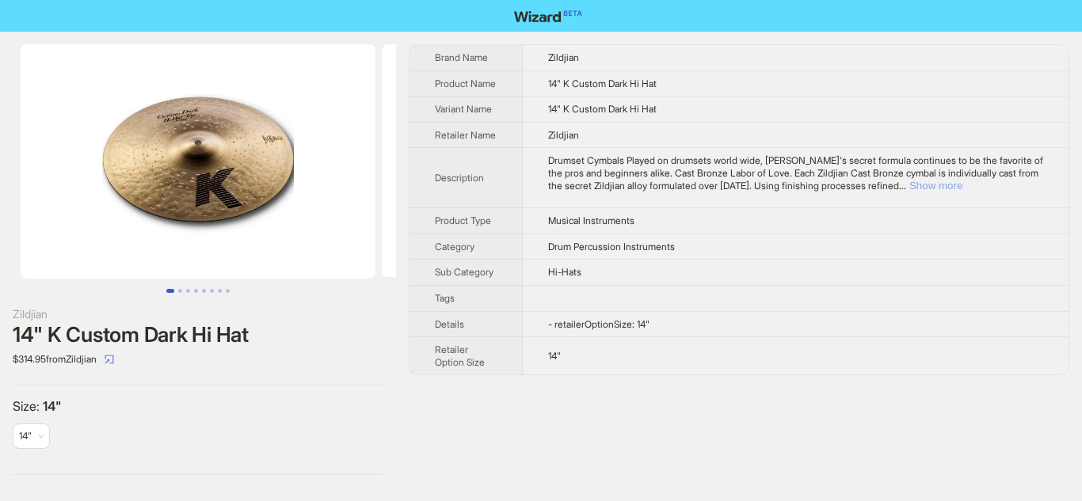
click at [962, 192] on button "Show more" at bounding box center [935, 186] width 53 height 12
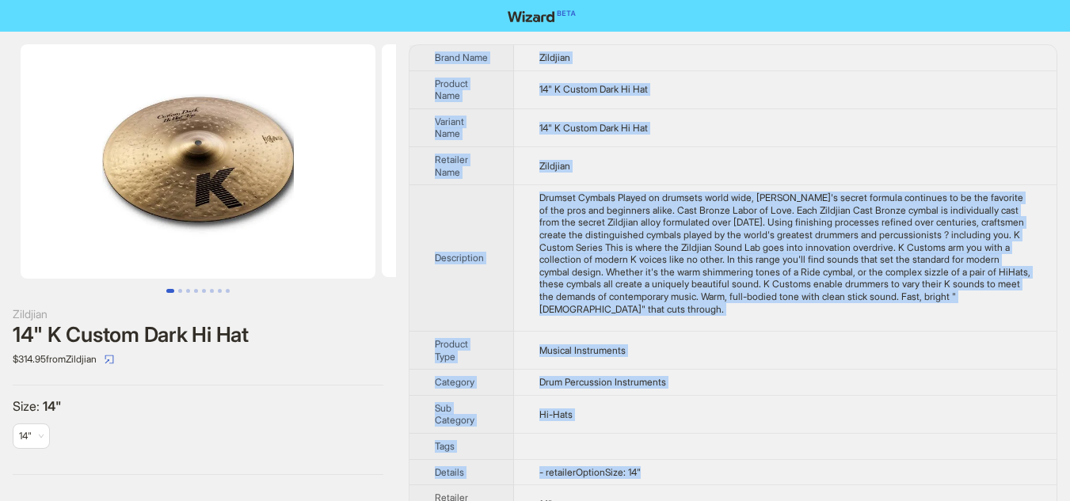
scroll to position [48, 0]
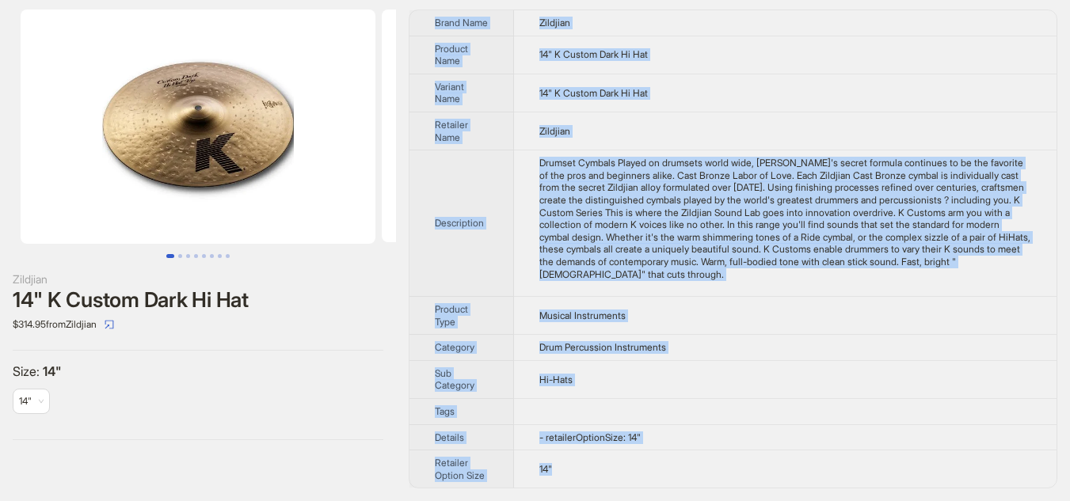
drag, startPoint x: 430, startPoint y: 56, endPoint x: 583, endPoint y: 475, distance: 446.0
click at [583, 474] on tbody "Brand Name Zildjian Product Name 14" K Custom Dark Hi Hat Variant Name 14" K Cu…" at bounding box center [732, 249] width 647 height 478
copy tbody "Brand Name Zildjian Product Name 14" K Custom Dark Hi Hat Variant Name 14" K Cu…"
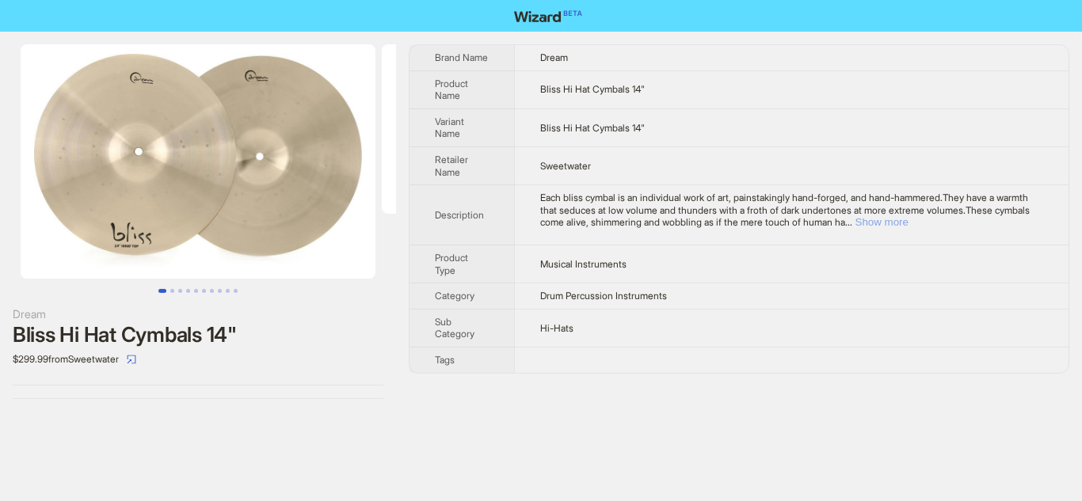
click at [908, 226] on button "Show more" at bounding box center [881, 222] width 53 height 12
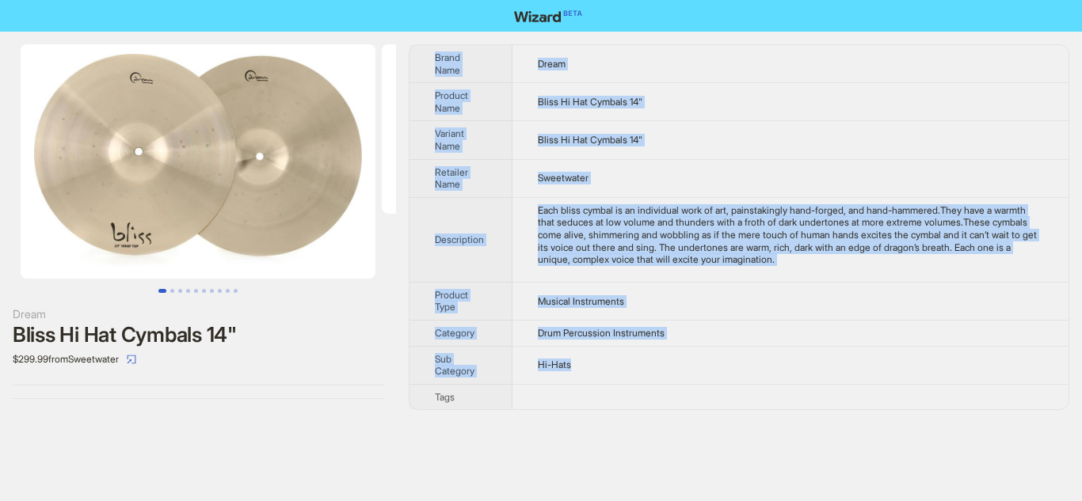
drag, startPoint x: 433, startPoint y: 55, endPoint x: 656, endPoint y: 383, distance: 396.3
click at [656, 383] on tbody "Brand Name Dream Product Name Bliss Hi Hat Cymbals 14" Variant Name Bliss Hi Ha…" at bounding box center [738, 227] width 659 height 364
copy tbody "Brand Name Dream Product Name Bliss Hi Hat Cymbals 14" Variant Name Bliss Hi Ha…"
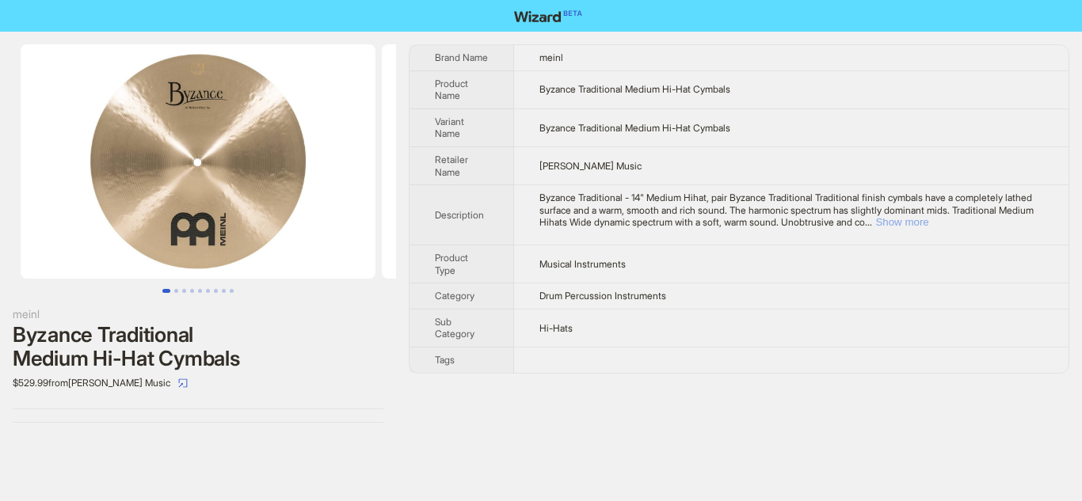
click at [928, 226] on button "Show more" at bounding box center [901, 222] width 53 height 12
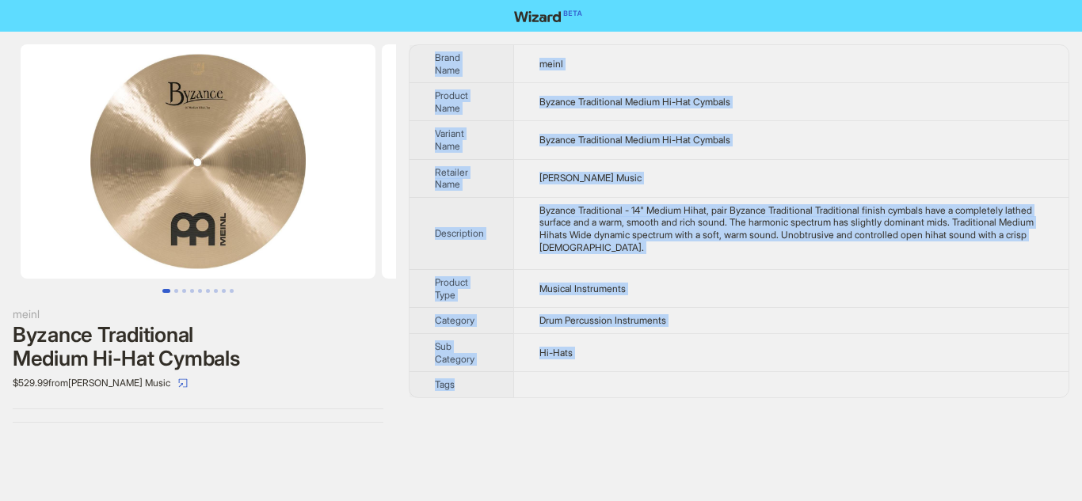
drag, startPoint x: 428, startPoint y: 54, endPoint x: 614, endPoint y: 390, distance: 384.0
click at [614, 390] on tbody "Brand Name meinl Product Name Byzance Traditional Medium Hi-Hat Cymbals Variant…" at bounding box center [738, 221] width 659 height 352
copy tbody "Brand Name meinl Product Name Byzance Traditional Medium Hi-Hat Cymbals Variant…"
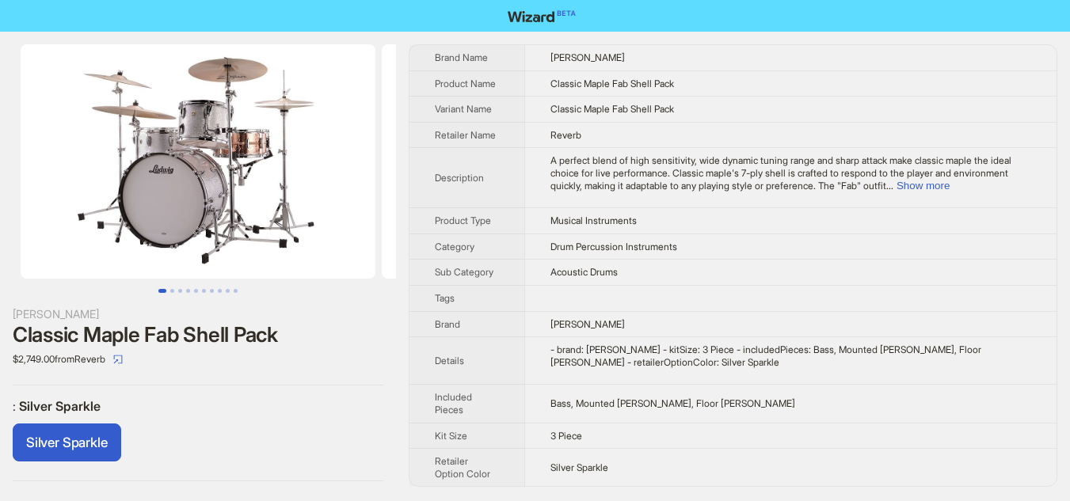
click at [602, 199] on td "A perfect blend of high sensitivity, wide dynamic tuning range and sharp attack…" at bounding box center [790, 178] width 532 height 60
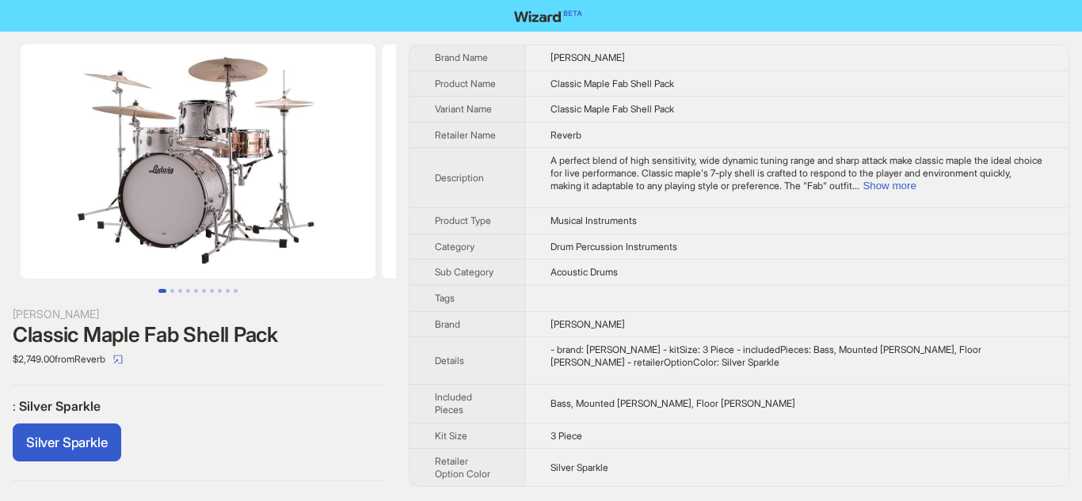
click at [451, 424] on tbody "Brand Name Ludwig Product Name Classic Maple Fab Shell Pack Variant Name Classi…" at bounding box center [738, 265] width 659 height 441
